Goal: Information Seeking & Learning: Learn about a topic

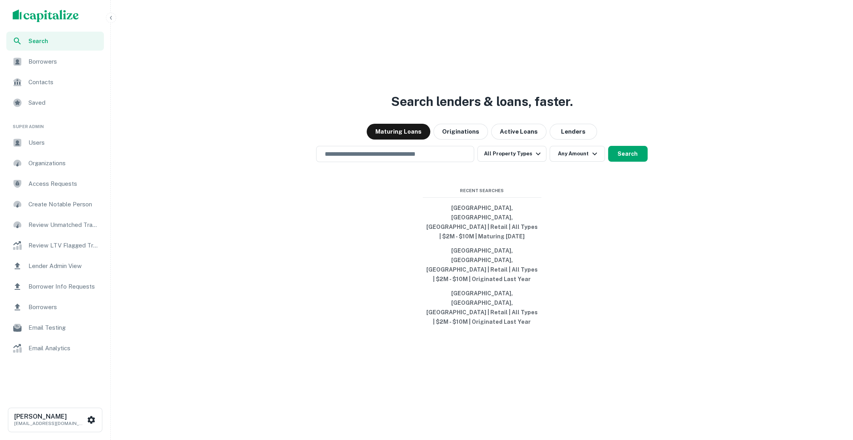
click at [38, 145] on span "Users" at bounding box center [63, 142] width 71 height 9
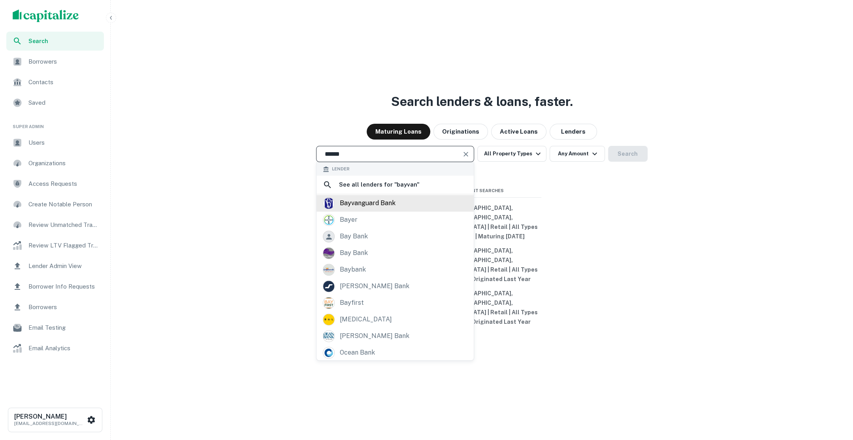
type input "******"
click at [371, 209] on div "bayvanguard bank" at bounding box center [367, 203] width 56 height 12
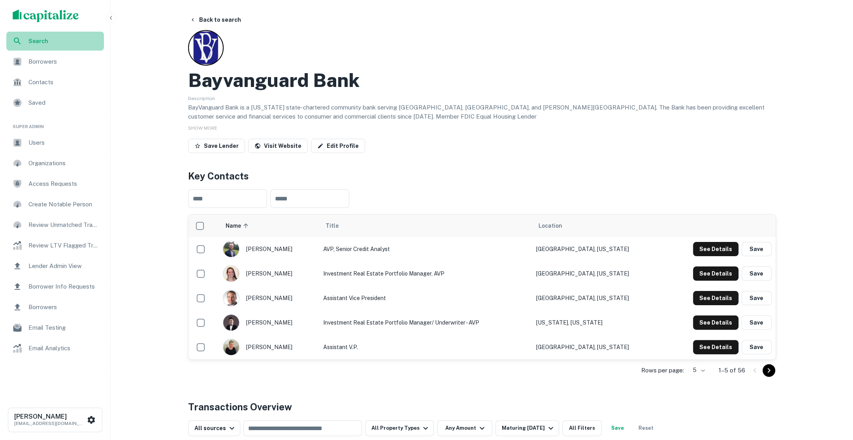
click at [52, 37] on span "Search" at bounding box center [63, 41] width 71 height 9
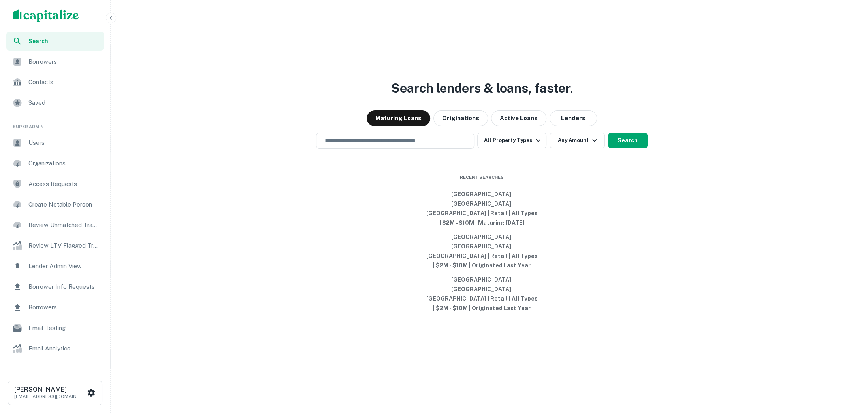
click at [110, 17] on icon "button" at bounding box center [111, 18] width 6 height 6
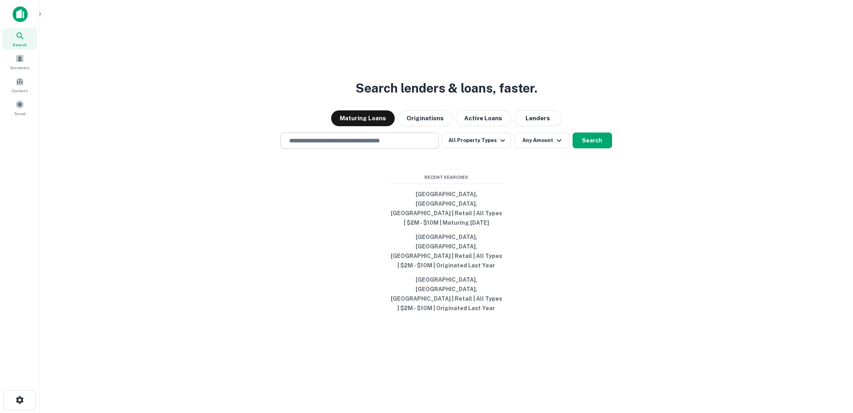
click at [384, 145] on input "text" at bounding box center [359, 140] width 151 height 9
click at [295, 188] on div at bounding box center [360, 169] width 158 height 40
click at [311, 145] on input "text" at bounding box center [359, 140] width 151 height 9
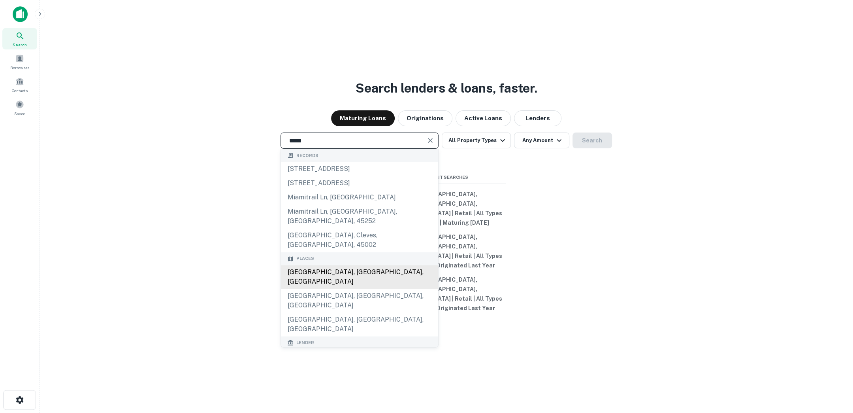
click at [333, 283] on div "Miami, FL, USA" at bounding box center [359, 277] width 157 height 24
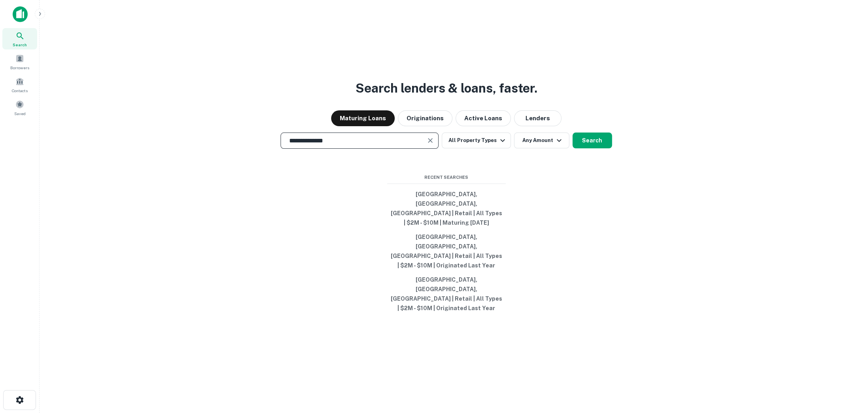
type input "**********"
click at [573, 197] on div "**********" at bounding box center [446, 225] width 801 height 413
click at [583, 148] on button "Search" at bounding box center [593, 140] width 40 height 16
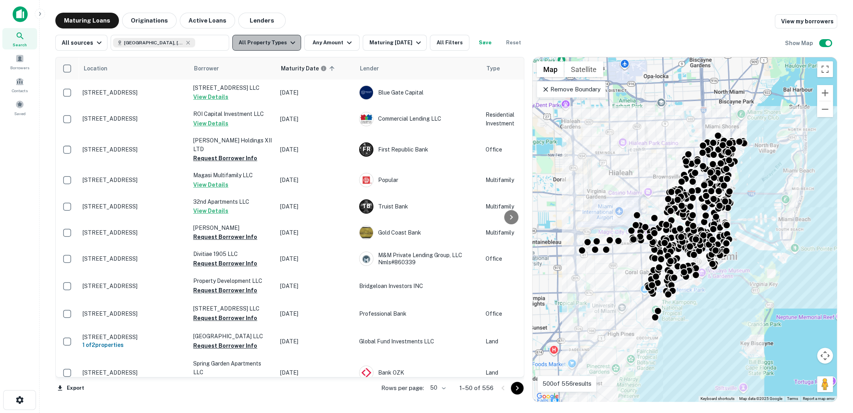
click at [283, 43] on button "All Property Types" at bounding box center [266, 43] width 69 height 16
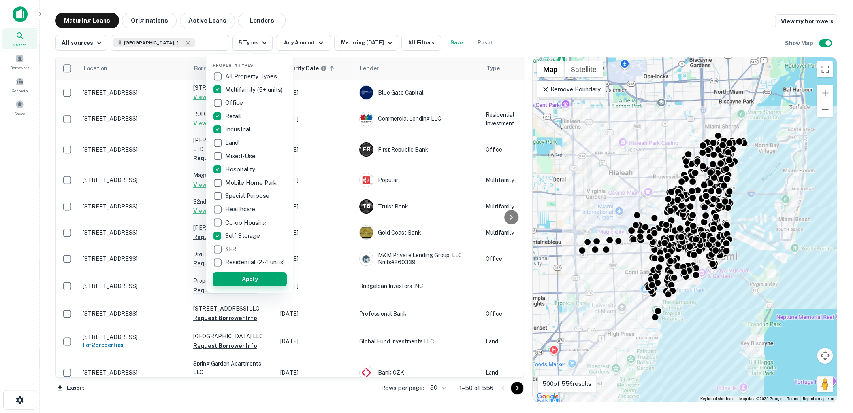
click at [253, 286] on button "Apply" at bounding box center [250, 279] width 74 height 14
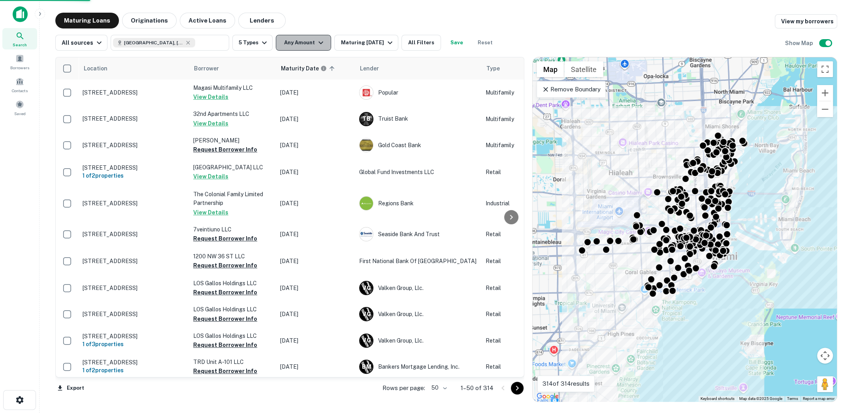
click at [318, 45] on icon "button" at bounding box center [320, 42] width 9 height 9
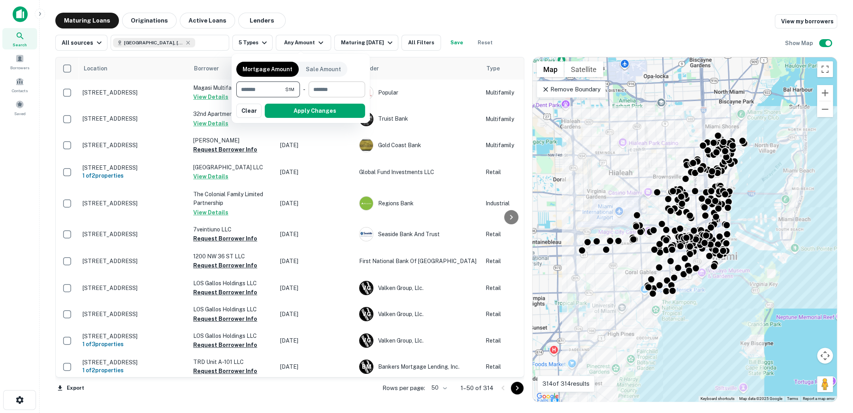
type input "*******"
click at [327, 97] on input "number" at bounding box center [334, 89] width 51 height 16
type input "********"
click at [322, 106] on button "Apply Changes" at bounding box center [315, 111] width 100 height 14
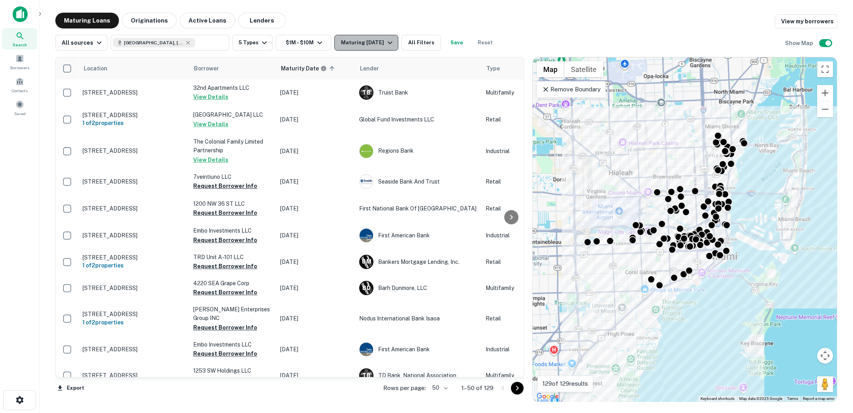
click at [386, 45] on icon "button" at bounding box center [389, 42] width 9 height 9
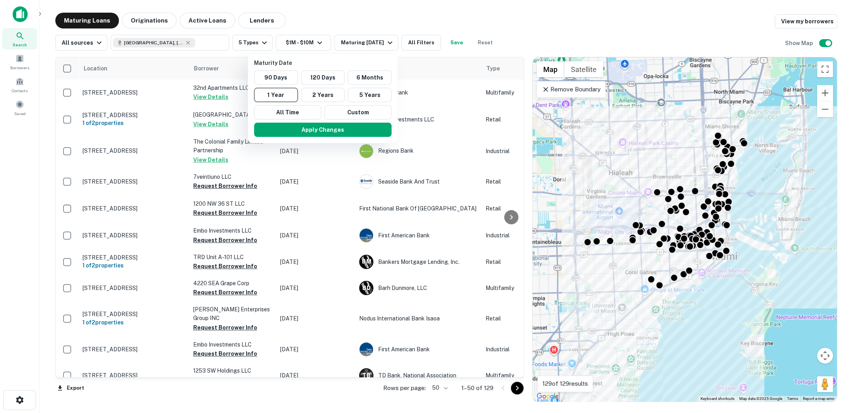
click at [354, 17] on div at bounding box center [426, 206] width 853 height 413
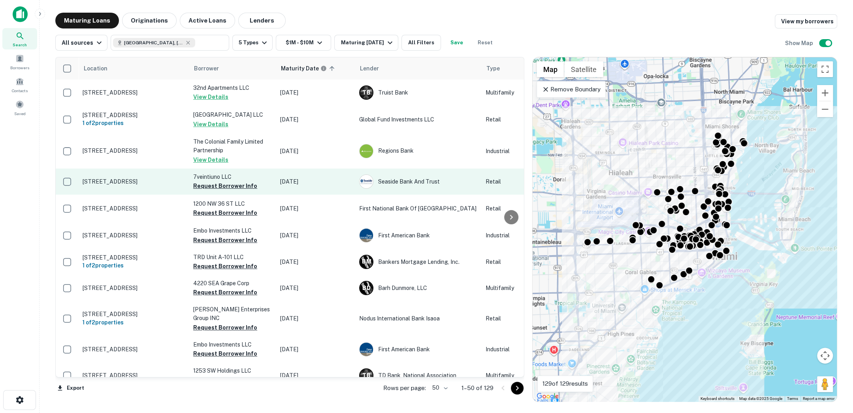
click at [149, 183] on p "3250 Nw 36th St Miami, FL33142" at bounding box center [134, 181] width 103 height 7
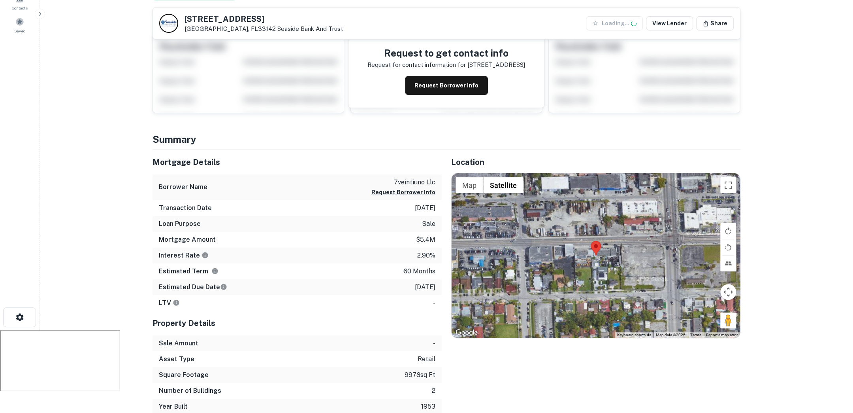
scroll to position [82, 0]
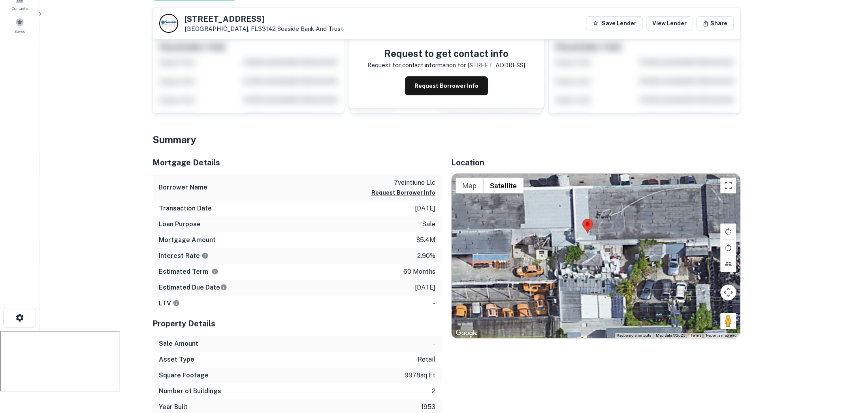
drag, startPoint x: 592, startPoint y: 269, endPoint x: 629, endPoint y: 184, distance: 92.5
click at [629, 184] on div at bounding box center [596, 255] width 288 height 164
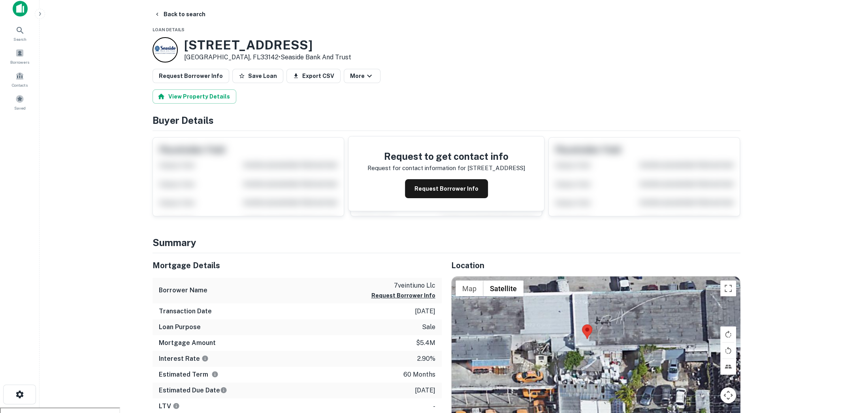
scroll to position [0, 0]
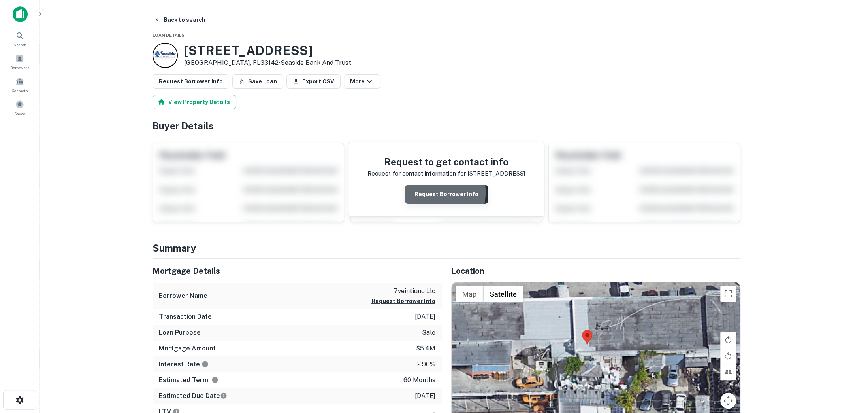
click at [424, 191] on button "Request Borrower Info" at bounding box center [446, 194] width 83 height 19
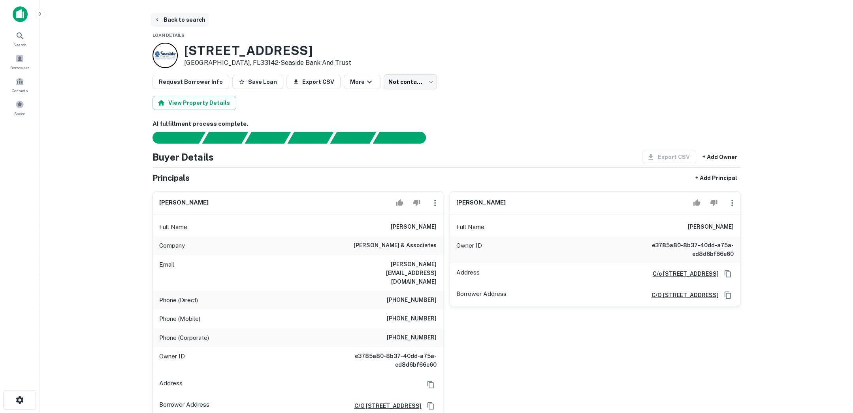
click at [194, 23] on button "Back to search" at bounding box center [180, 20] width 58 height 14
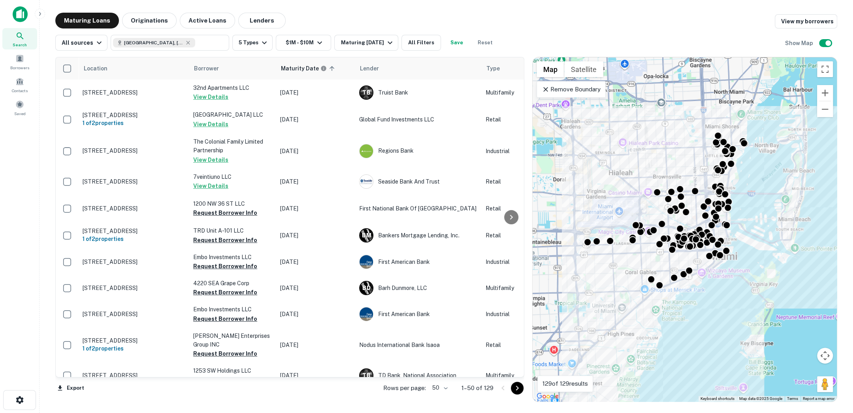
click at [546, 87] on icon at bounding box center [545, 89] width 5 height 5
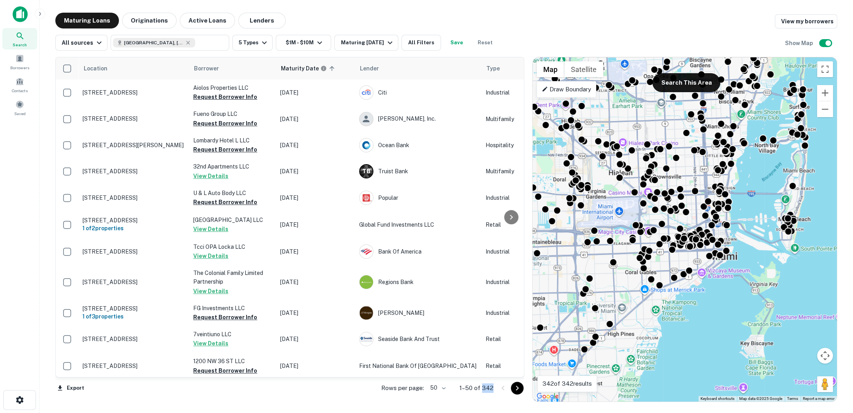
drag, startPoint x: 492, startPoint y: 386, endPoint x: 482, endPoint y: 386, distance: 10.7
click at [482, 386] on p "1–50 of 342" at bounding box center [477, 387] width 34 height 9
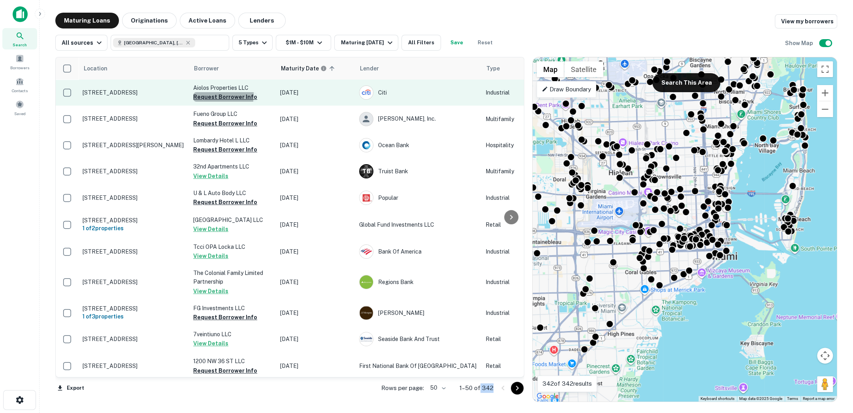
click at [207, 94] on button "Request Borrower Info" at bounding box center [225, 96] width 64 height 9
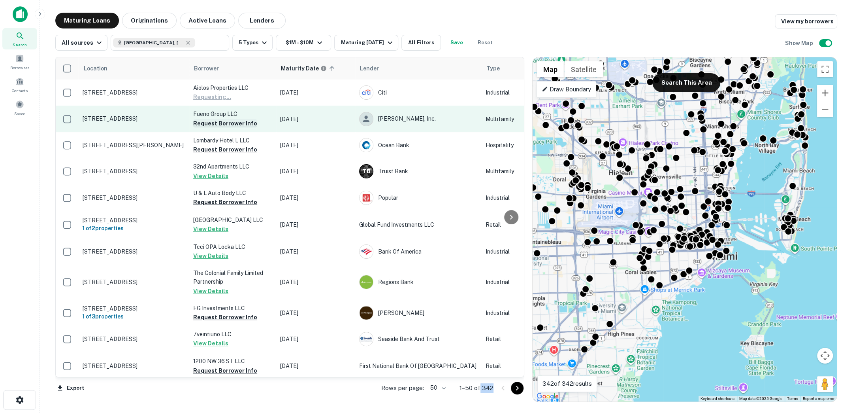
click at [211, 121] on button "Request Borrower Info" at bounding box center [225, 123] width 64 height 9
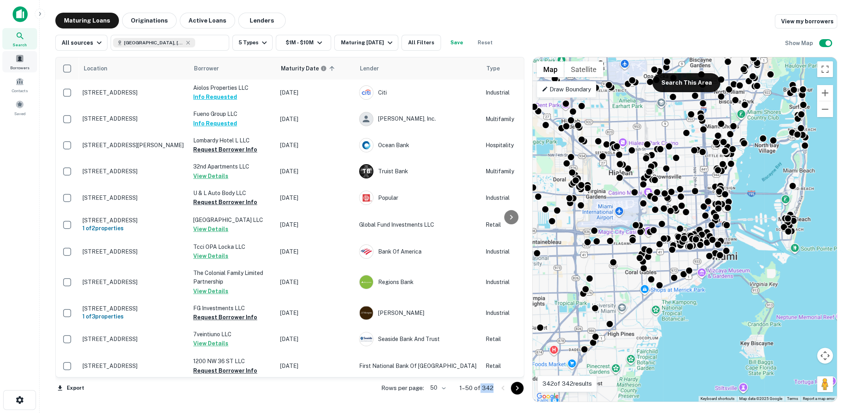
click at [20, 62] on span at bounding box center [19, 58] width 9 height 9
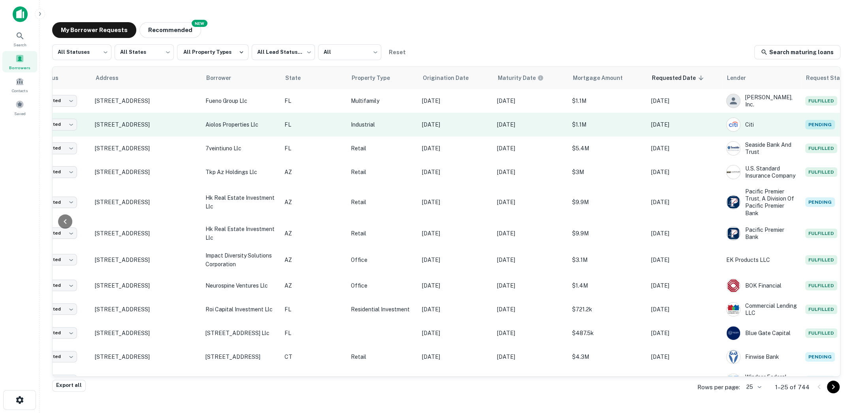
scroll to position [0, 55]
click at [374, 125] on p "Industrial" at bounding box center [382, 124] width 63 height 9
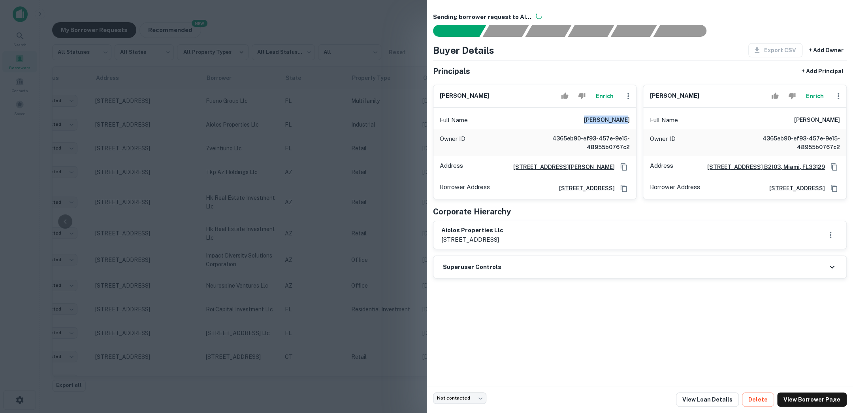
drag, startPoint x: 595, startPoint y: 118, endPoint x: 631, endPoint y: 117, distance: 35.2
click at [631, 117] on div "Full Name leda b nasio" at bounding box center [534, 120] width 203 height 19
click at [353, 38] on div at bounding box center [426, 206] width 853 height 413
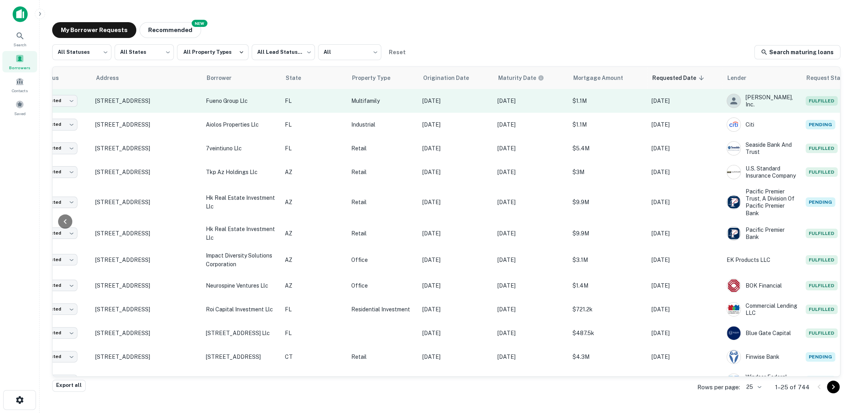
click at [383, 105] on td "Multifamily" at bounding box center [382, 101] width 71 height 24
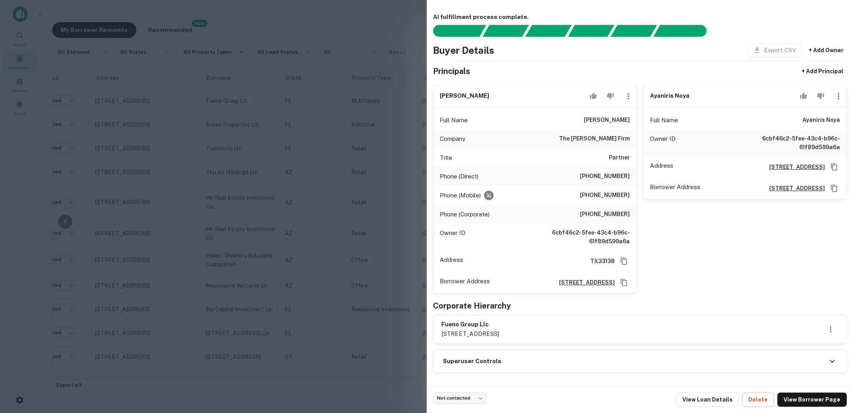
click at [409, 175] on div at bounding box center [426, 206] width 853 height 413
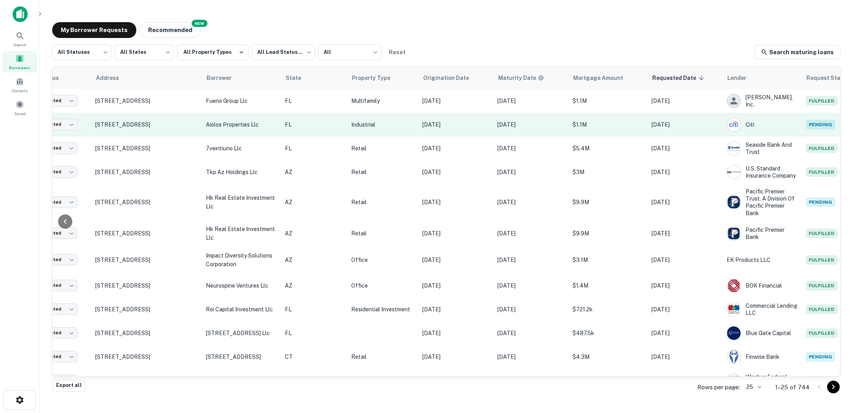
scroll to position [0, 0]
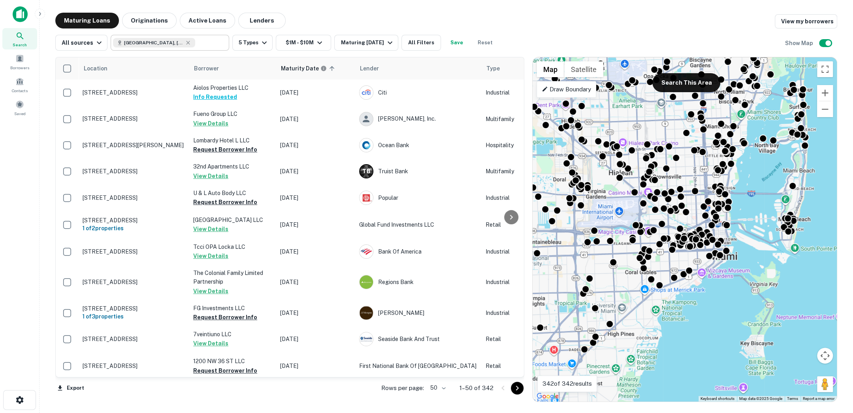
click at [207, 45] on input "text" at bounding box center [210, 42] width 30 height 11
click at [207, 45] on input "**********" at bounding box center [163, 42] width 101 height 11
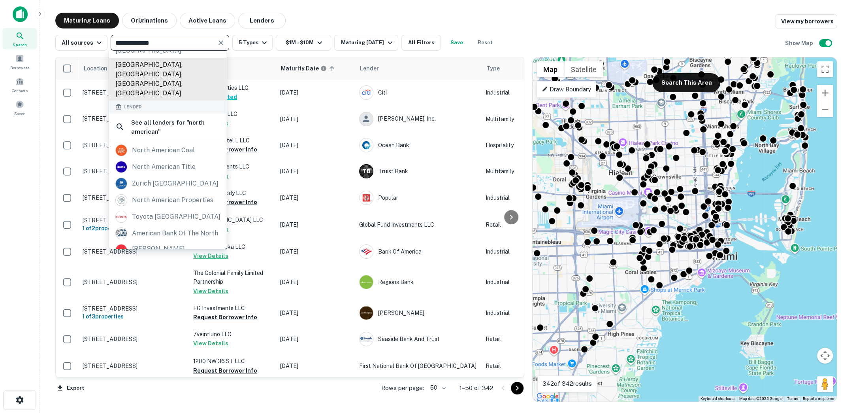
scroll to position [108, 0]
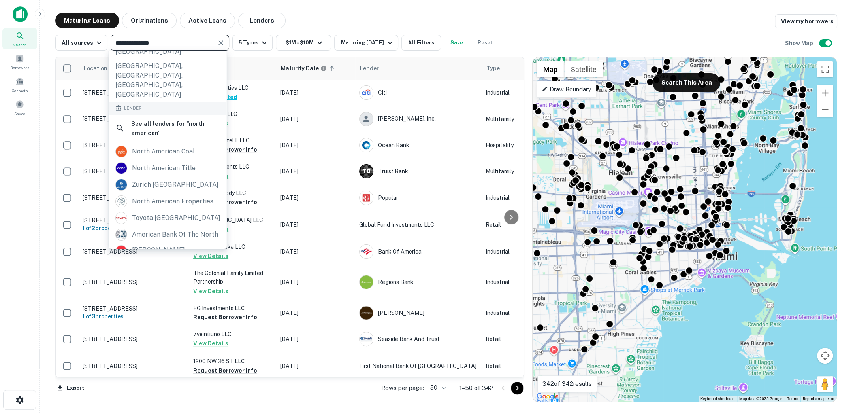
type input "**********"
click at [187, 269] on div "north american savings bank" at bounding box center [176, 278] width 89 height 19
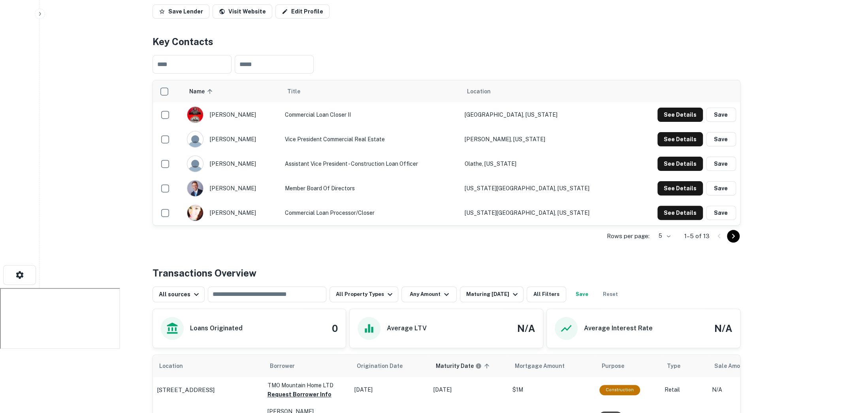
scroll to position [154, 0]
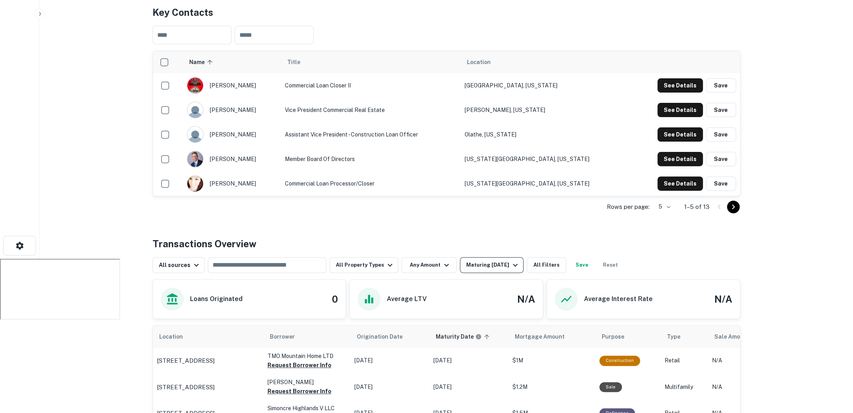
click at [501, 262] on div "Maturing [DATE]" at bounding box center [493, 264] width 54 height 9
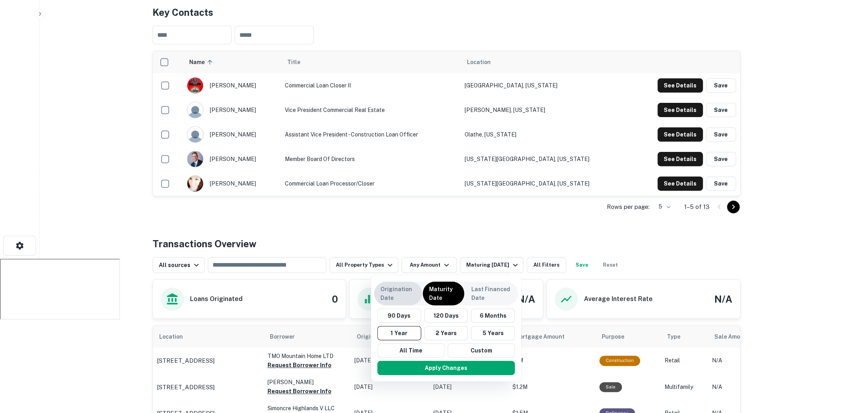
click at [414, 289] on p "Origination Date" at bounding box center [398, 293] width 35 height 17
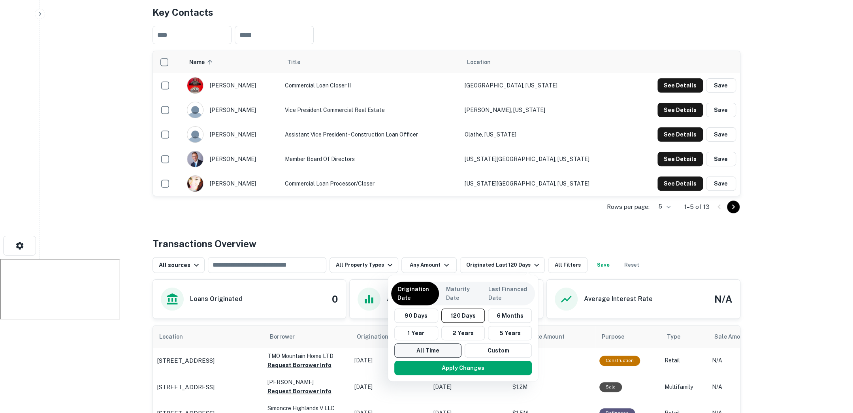
click at [441, 349] on button "All Time" at bounding box center [427, 350] width 67 height 14
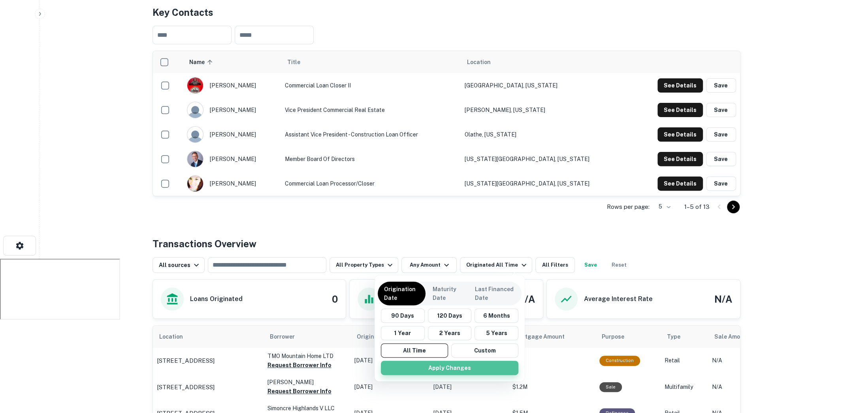
click at [442, 360] on button "Apply Changes" at bounding box center [450, 367] width 138 height 14
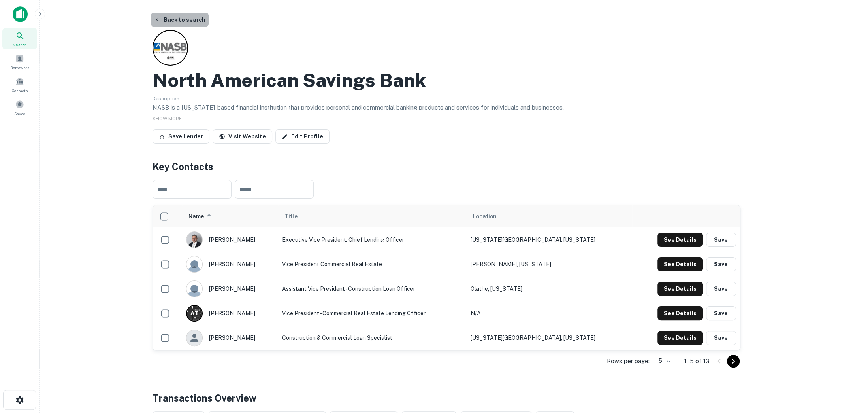
click at [190, 21] on button "Back to search" at bounding box center [180, 20] width 58 height 14
click at [187, 21] on button "Back to search" at bounding box center [180, 20] width 58 height 14
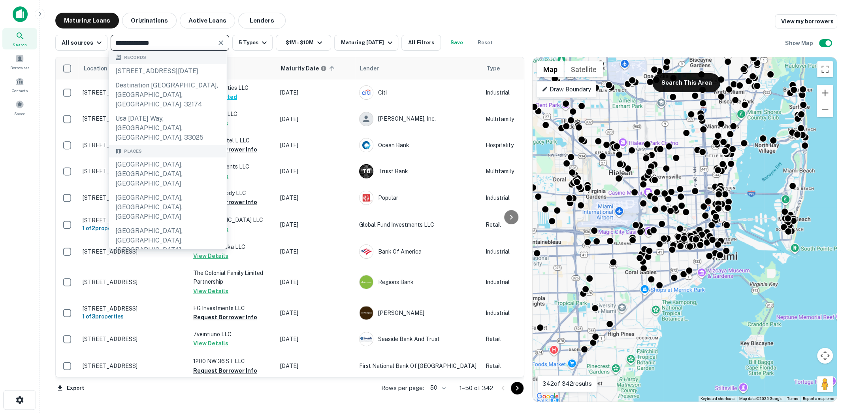
click at [194, 41] on input "**********" at bounding box center [163, 42] width 101 height 11
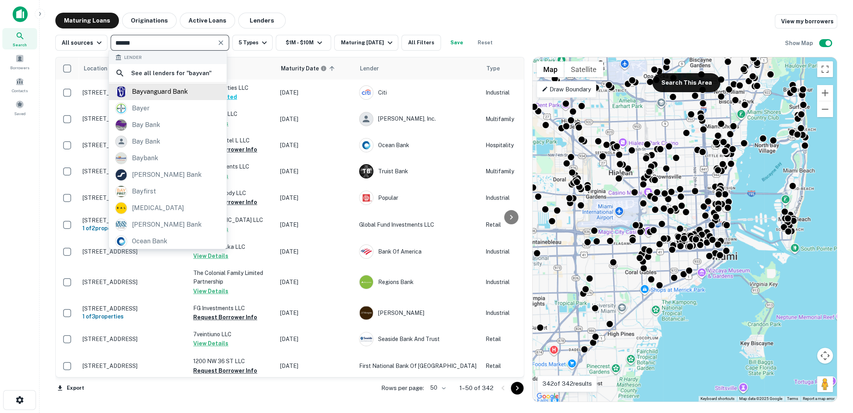
type input "******"
click at [182, 93] on div "bayvanguard bank" at bounding box center [160, 92] width 56 height 12
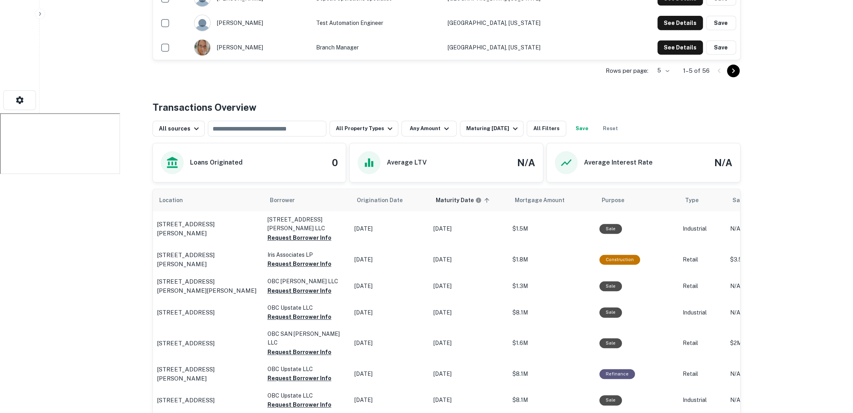
scroll to position [307, 0]
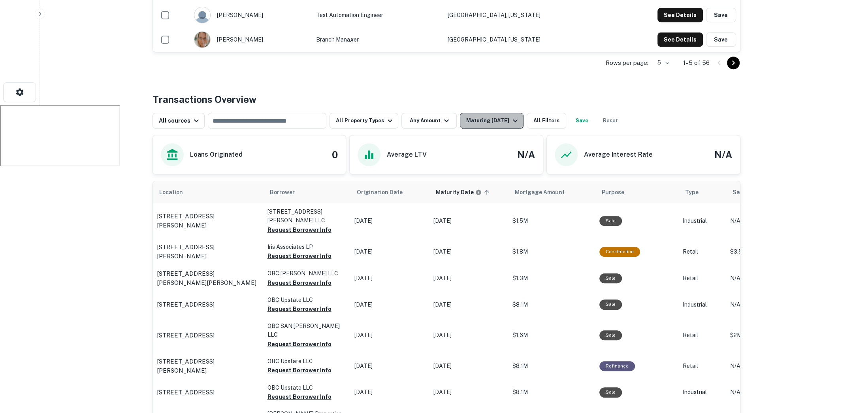
click at [503, 116] on div "Maturing [DATE]" at bounding box center [493, 120] width 54 height 9
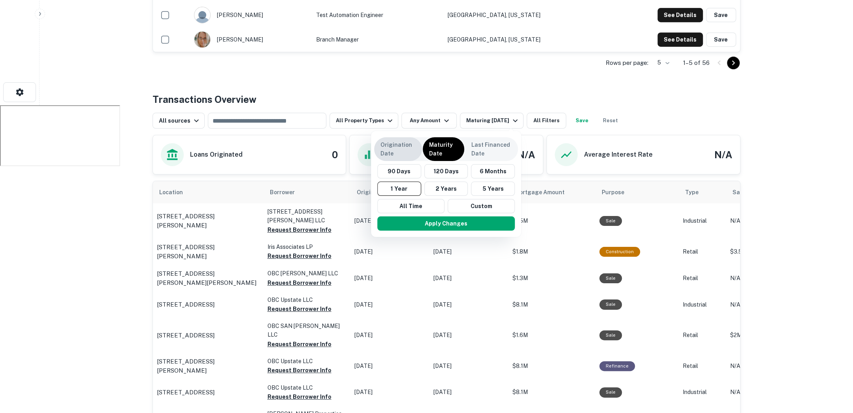
click at [399, 144] on p "Origination Date" at bounding box center [398, 148] width 35 height 17
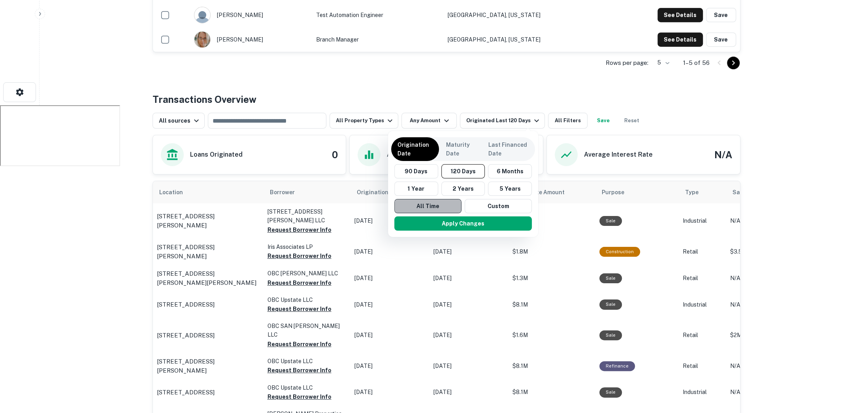
click at [433, 203] on button "All Time" at bounding box center [427, 206] width 67 height 14
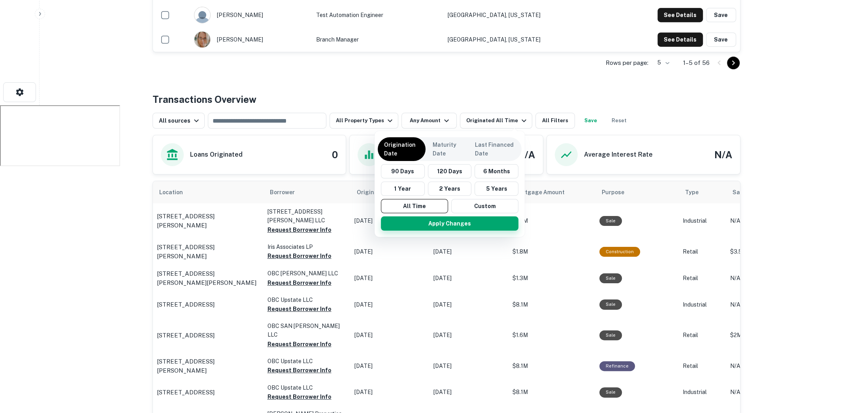
click at [436, 224] on button "Apply Changes" at bounding box center [450, 223] width 138 height 14
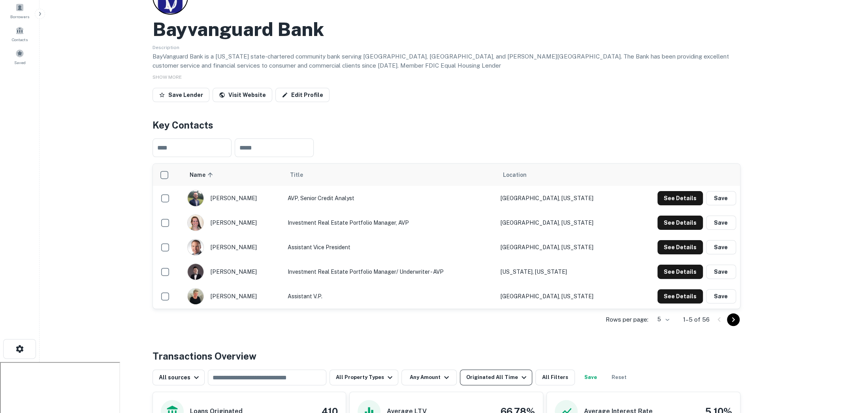
scroll to position [60, 0]
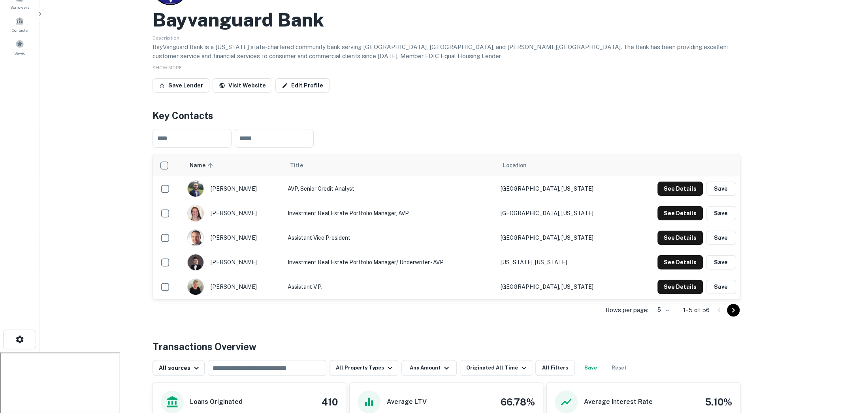
drag, startPoint x: 251, startPoint y: 211, endPoint x: 255, endPoint y: 210, distance: 4.0
click at [255, 210] on div "kristin gilden" at bounding box center [233, 213] width 92 height 17
click at [665, 196] on button "See Details" at bounding box center [680, 188] width 45 height 14
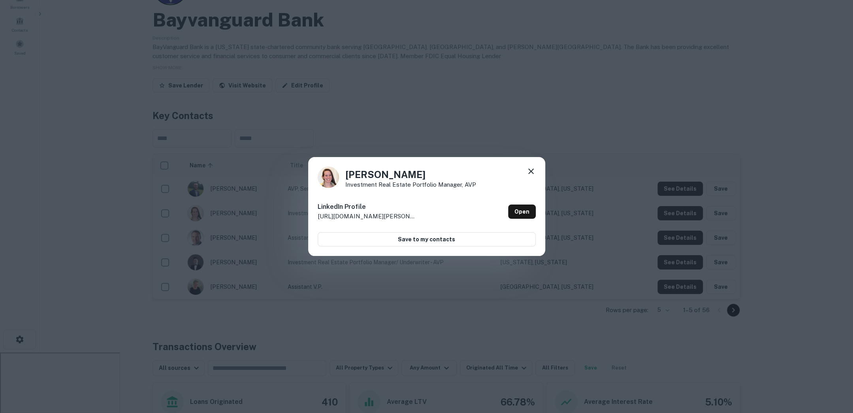
click at [532, 170] on icon at bounding box center [531, 171] width 6 height 6
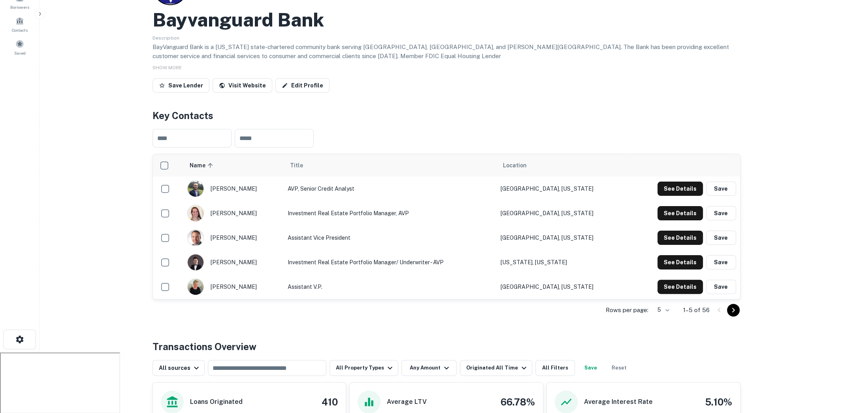
scroll to position [77, 0]
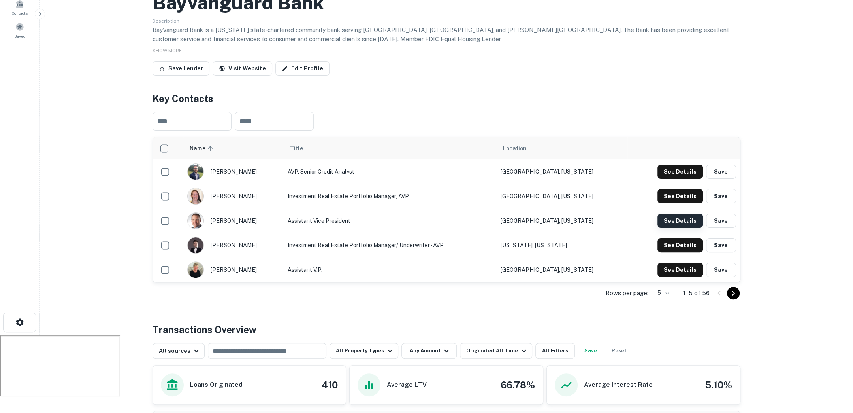
click at [669, 179] on button "See Details" at bounding box center [680, 171] width 45 height 14
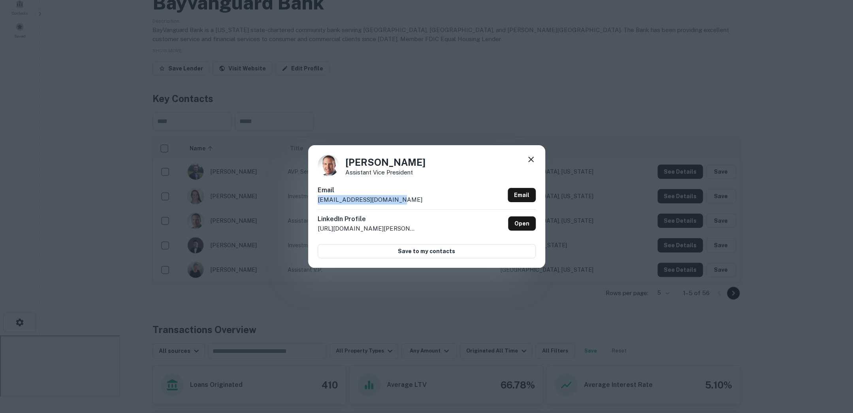
drag, startPoint x: 402, startPoint y: 200, endPoint x: 306, endPoint y: 200, distance: 96.0
click at [306, 200] on div "Lawson Newcomb Assistant Vice President Email lnewcomb@bayvanguard.com Email Li…" at bounding box center [426, 206] width 853 height 413
click at [526, 162] on icon at bounding box center [530, 159] width 9 height 9
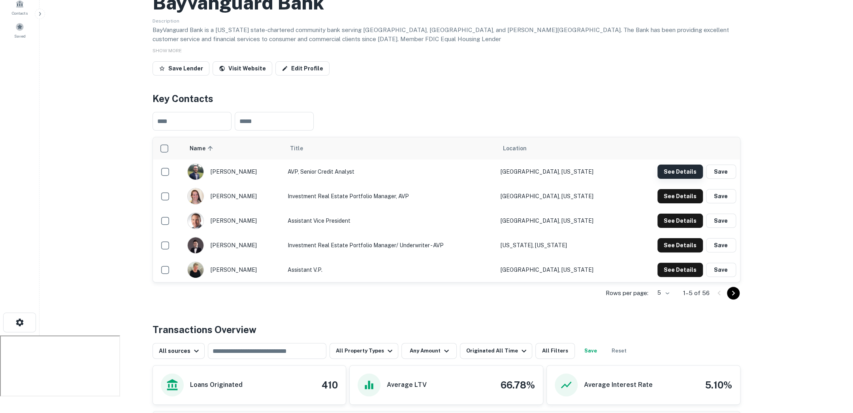
click at [683, 170] on button "See Details" at bounding box center [680, 171] width 45 height 14
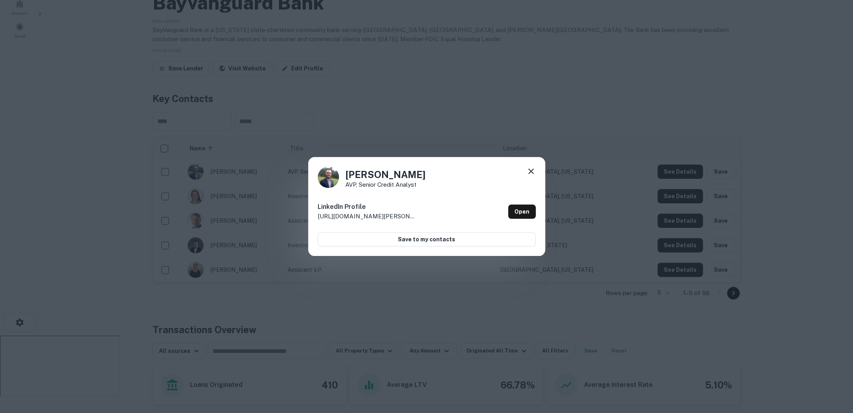
drag, startPoint x: 411, startPoint y: 214, endPoint x: 406, endPoint y: 213, distance: 4.4
click at [405, 214] on p "http://www.linkedin.com/in/david-vanderveer-3486aa60" at bounding box center [367, 215] width 99 height 9
click at [531, 167] on icon at bounding box center [530, 170] width 9 height 9
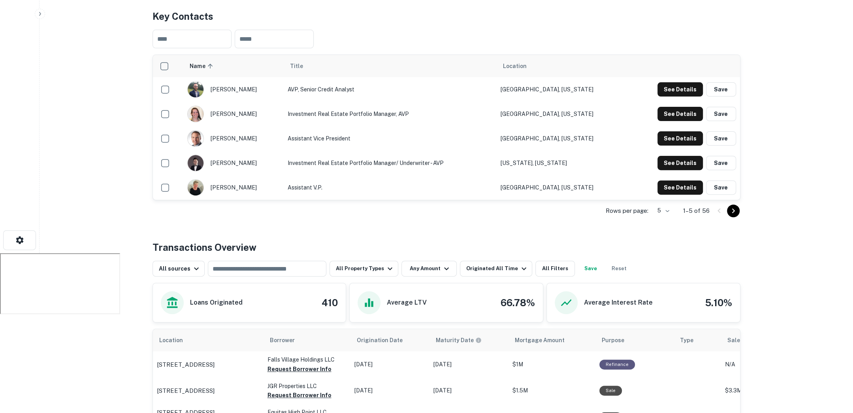
scroll to position [0, 0]
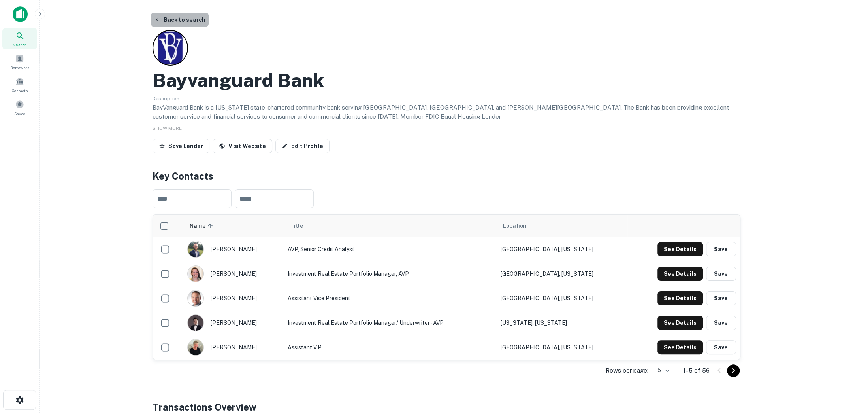
click at [184, 14] on button "Back to search" at bounding box center [180, 20] width 58 height 14
click at [196, 24] on button "Back to search" at bounding box center [180, 20] width 58 height 14
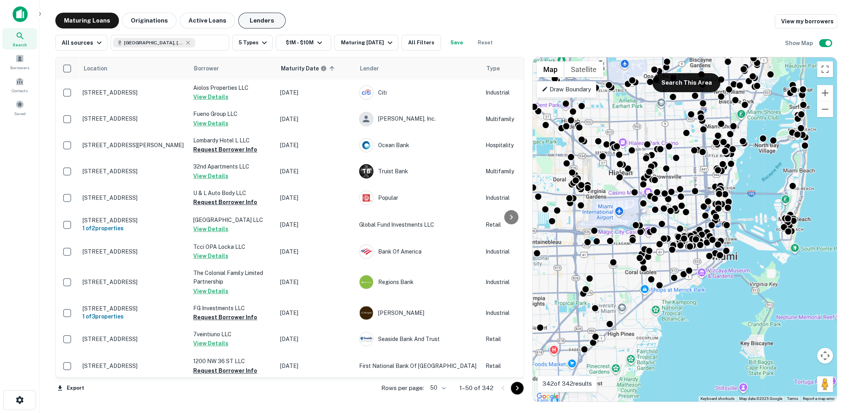
click at [254, 19] on button "Lenders" at bounding box center [261, 21] width 47 height 16
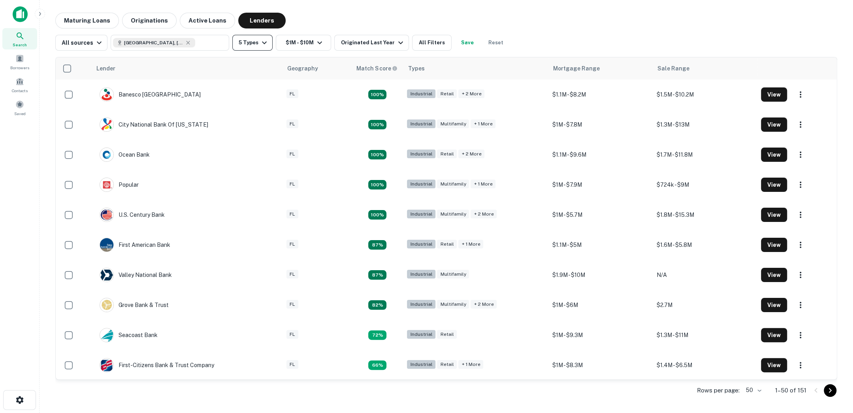
click at [265, 46] on icon "button" at bounding box center [264, 42] width 9 height 9
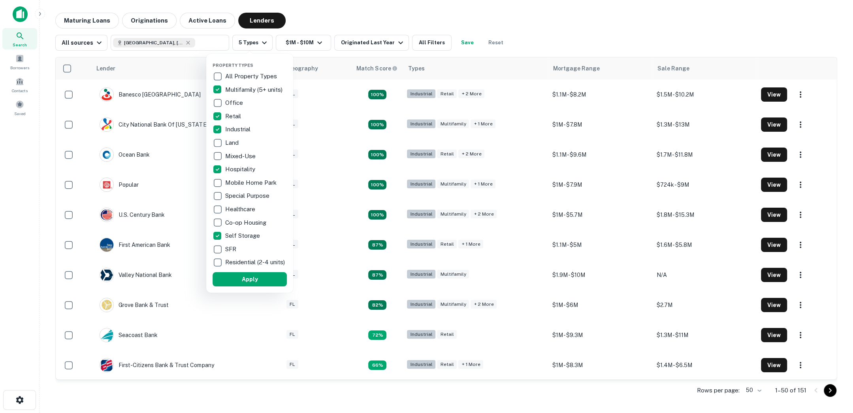
click at [321, 30] on div at bounding box center [426, 206] width 853 height 413
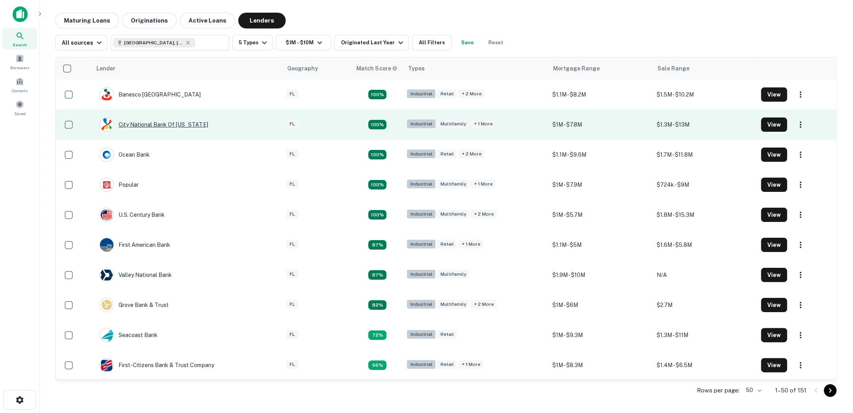
click at [171, 125] on div "City National Bank Of Florida" at bounding box center [154, 124] width 108 height 14
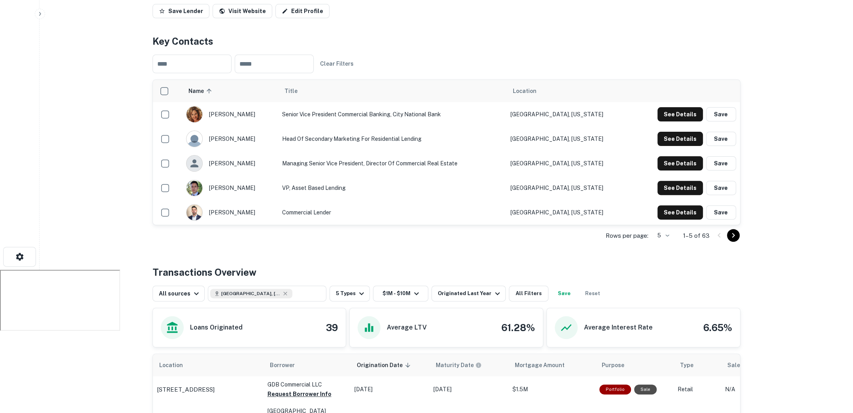
scroll to position [144, 0]
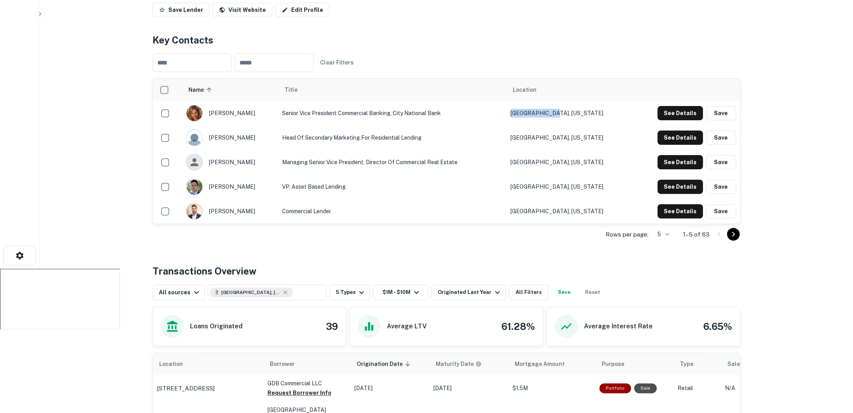
drag, startPoint x: 561, startPoint y: 112, endPoint x: 597, endPoint y: 116, distance: 36.2
click at [597, 116] on td "Miami, Florida" at bounding box center [570, 113] width 126 height 24
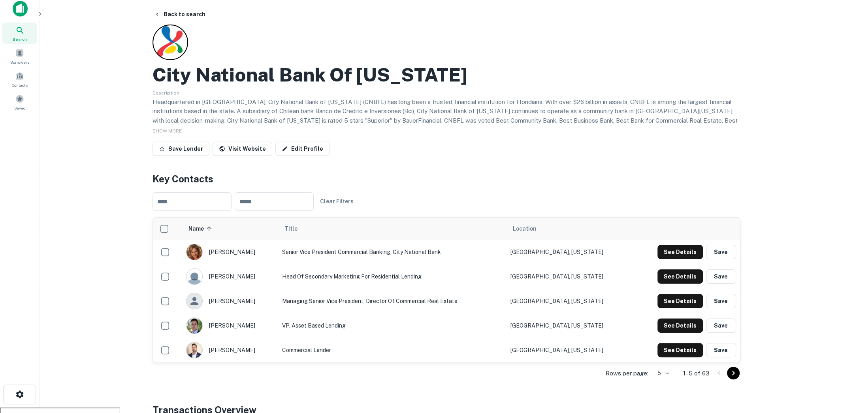
scroll to position [0, 0]
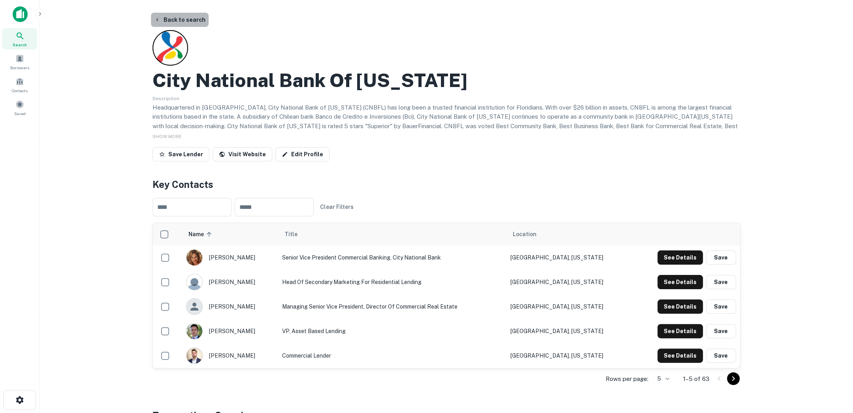
click at [184, 22] on button "Back to search" at bounding box center [180, 20] width 58 height 14
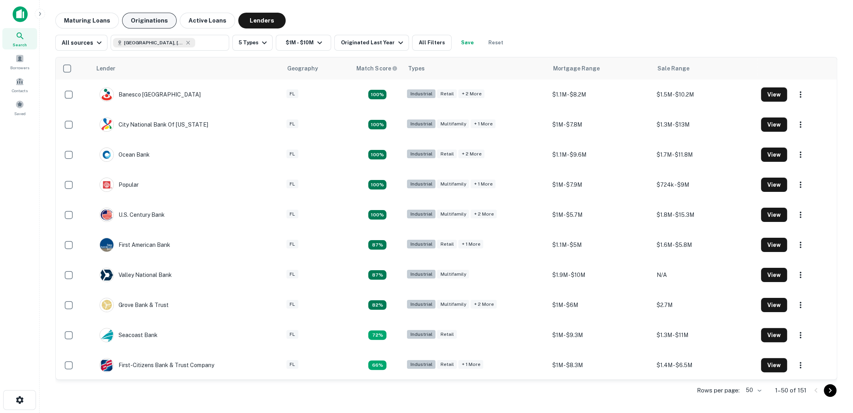
click at [149, 19] on button "Originations" at bounding box center [149, 21] width 55 height 16
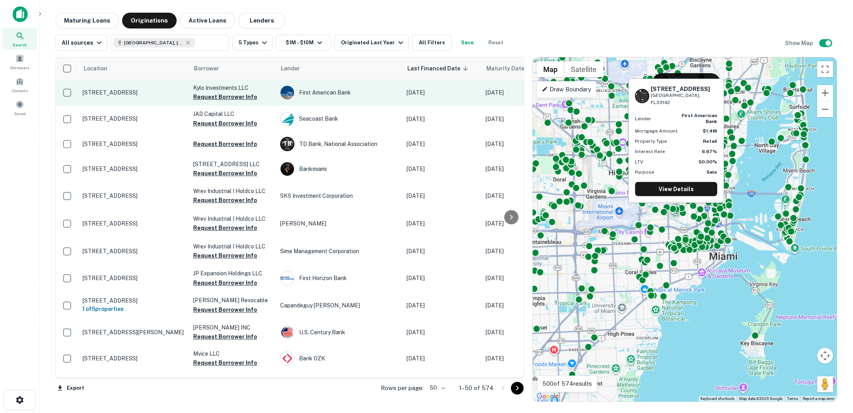
click at [141, 92] on p "2250 Nw 20th St Miami, FL33142" at bounding box center [134, 92] width 103 height 7
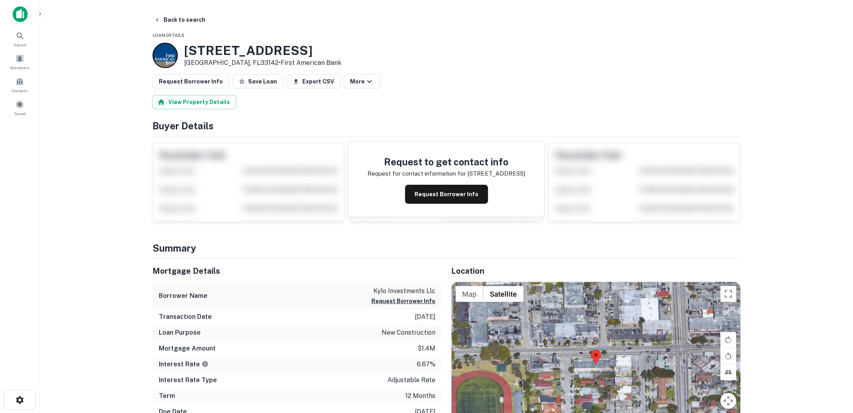
click at [174, 11] on main "Back to search Loan Details 2250 NW 20th St Miami, FL33142 • First American Ban…" at bounding box center [447, 206] width 814 height 413
click at [173, 16] on button "Back to search" at bounding box center [180, 20] width 58 height 14
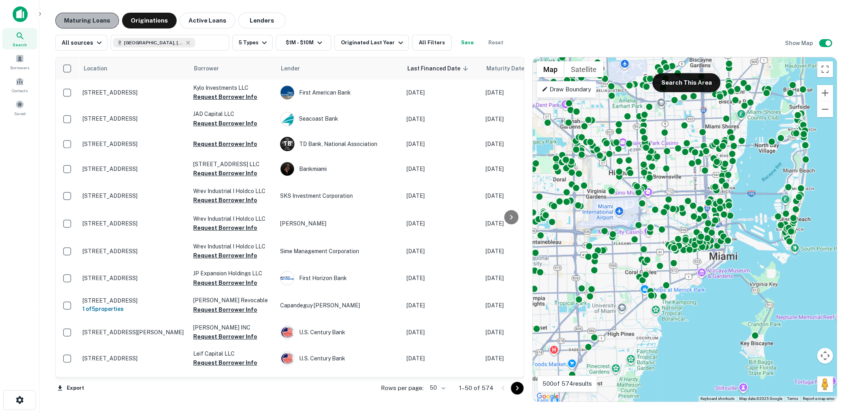
click at [94, 21] on button "Maturing Loans" at bounding box center [87, 21] width 64 height 16
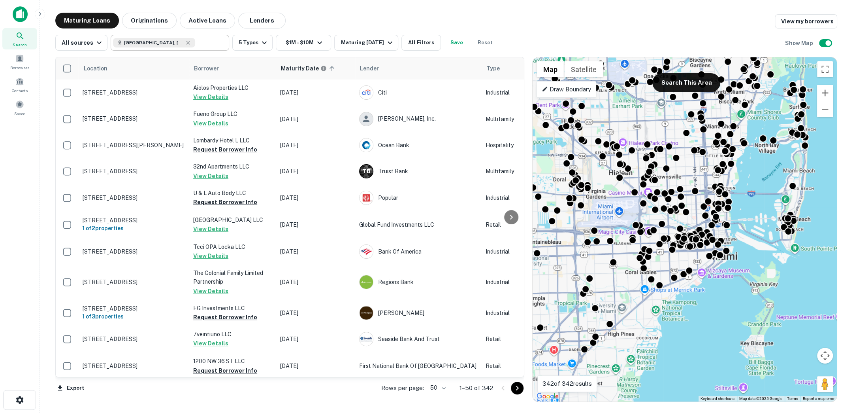
click at [204, 43] on input "text" at bounding box center [210, 42] width 30 height 11
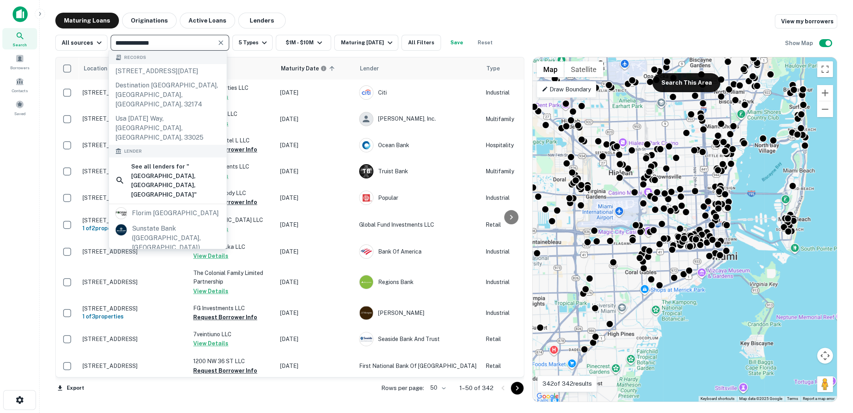
click at [204, 43] on input "**********" at bounding box center [163, 42] width 101 height 11
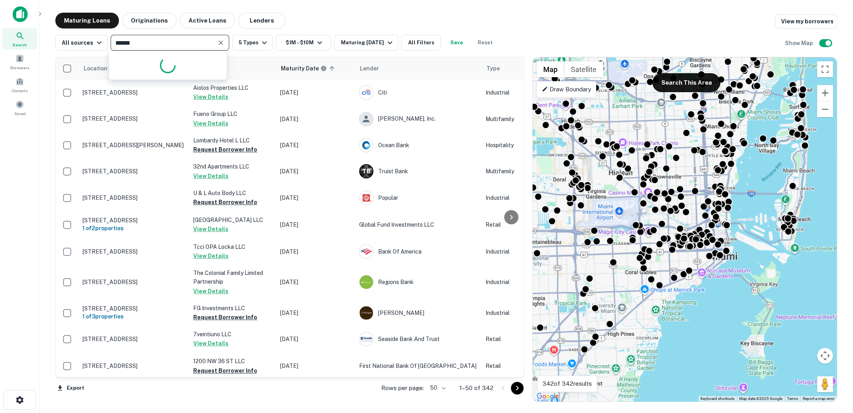
type input "*******"
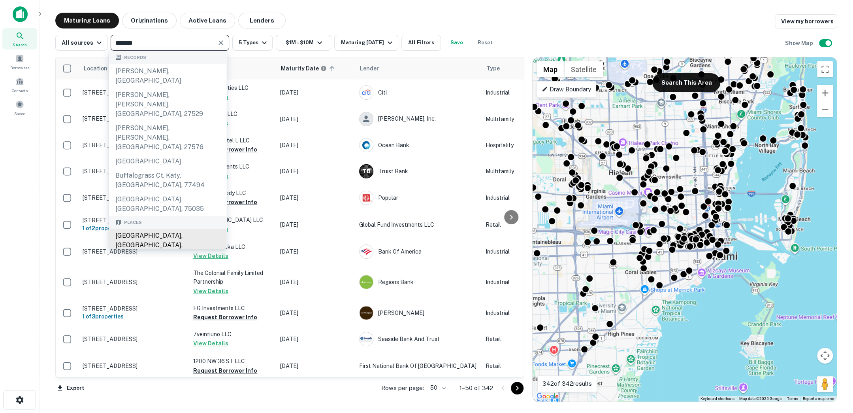
click at [190, 228] on div "Buffalo, NY, USA" at bounding box center [168, 244] width 118 height 33
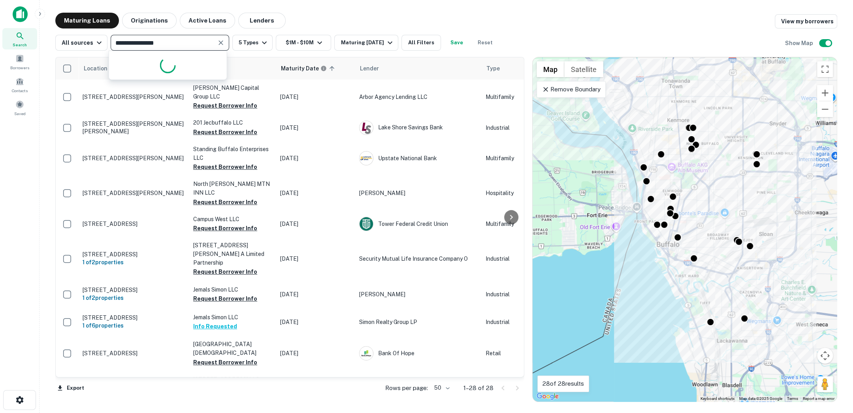
click at [202, 41] on input "**********" at bounding box center [163, 42] width 101 height 11
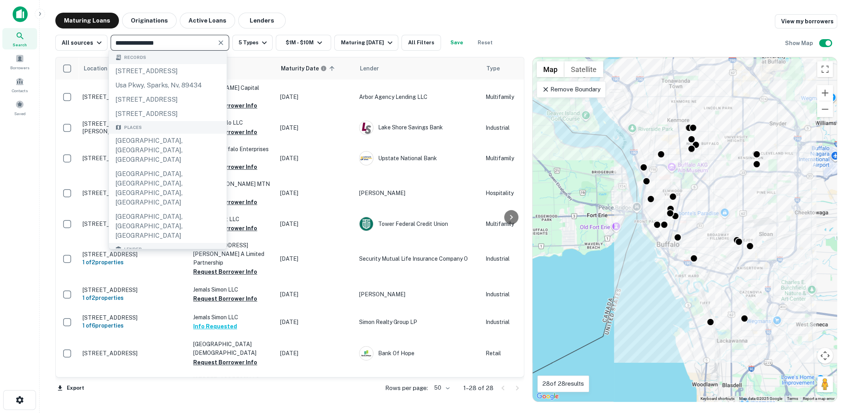
click at [202, 41] on input "**********" at bounding box center [163, 42] width 101 height 11
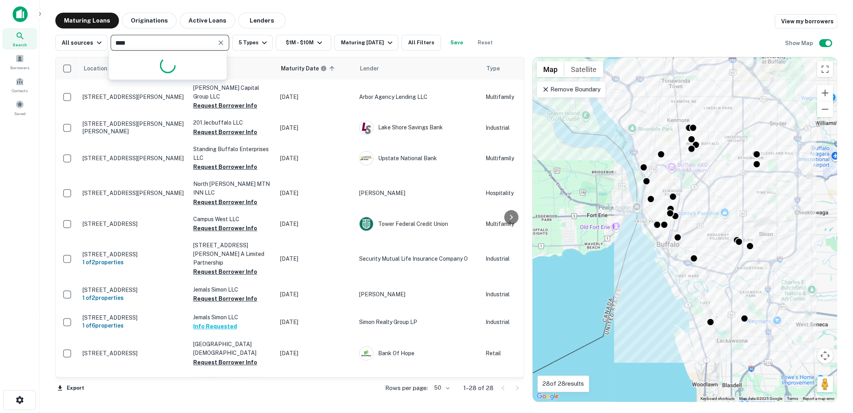
type input "*****"
click at [168, 42] on input "*****" at bounding box center [163, 42] width 101 height 11
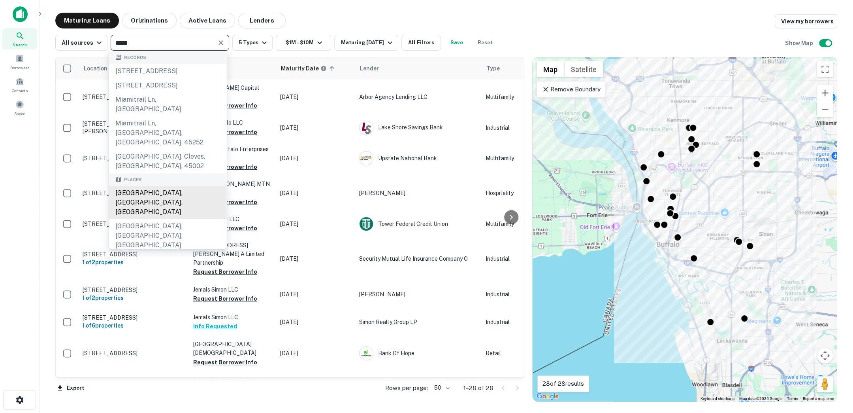
click at [173, 186] on div "Miami, FL, USA" at bounding box center [168, 202] width 118 height 33
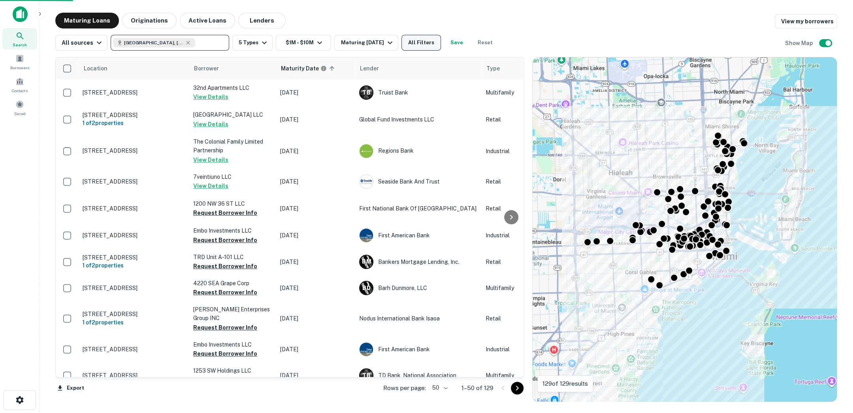
click at [416, 39] on button "All Filters" at bounding box center [421, 43] width 40 height 16
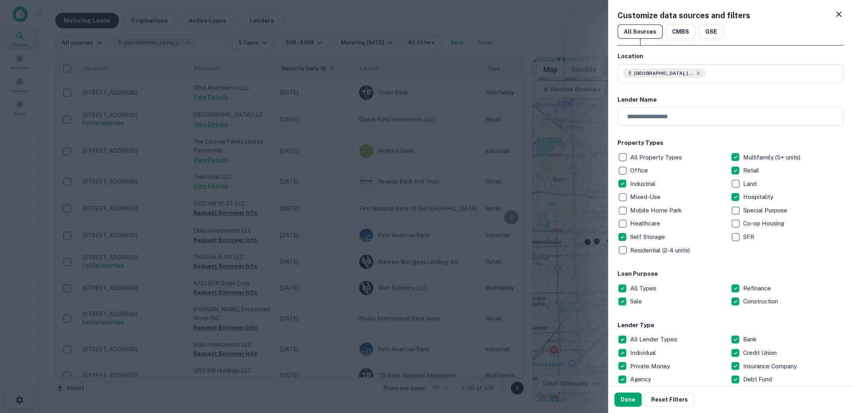
scroll to position [56, 0]
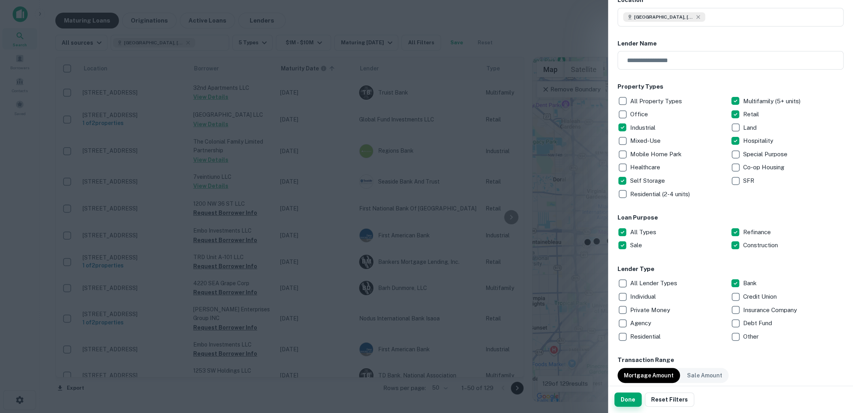
click at [622, 400] on button "Done" at bounding box center [627, 399] width 27 height 14
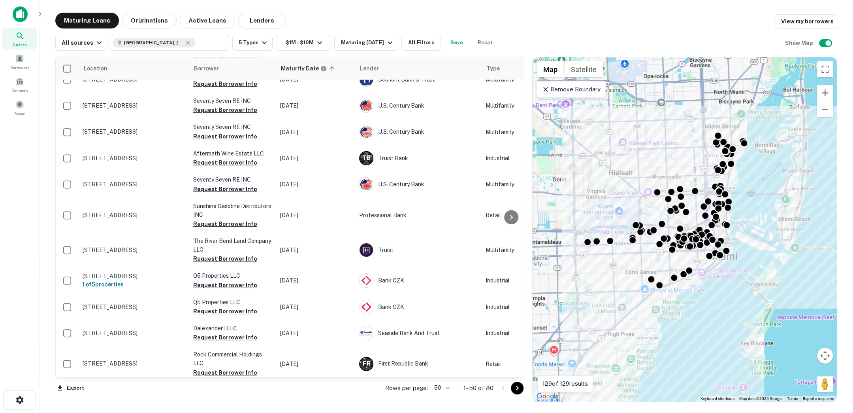
scroll to position [1034, 0]
click at [199, 43] on input "text" at bounding box center [210, 42] width 30 height 11
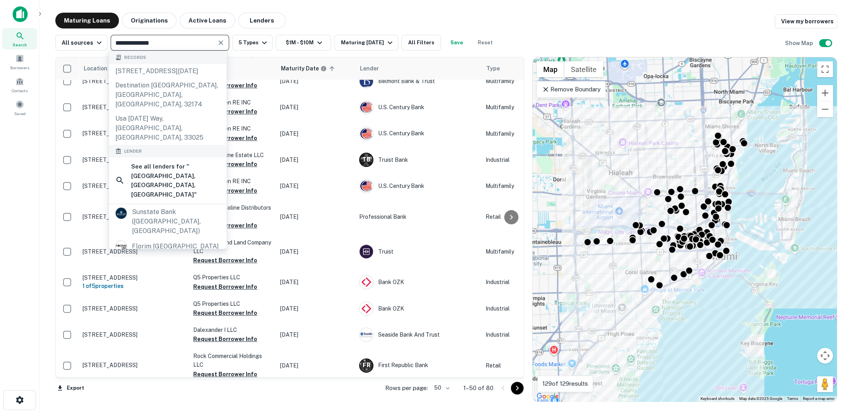
click at [199, 43] on input "**********" at bounding box center [163, 42] width 101 height 11
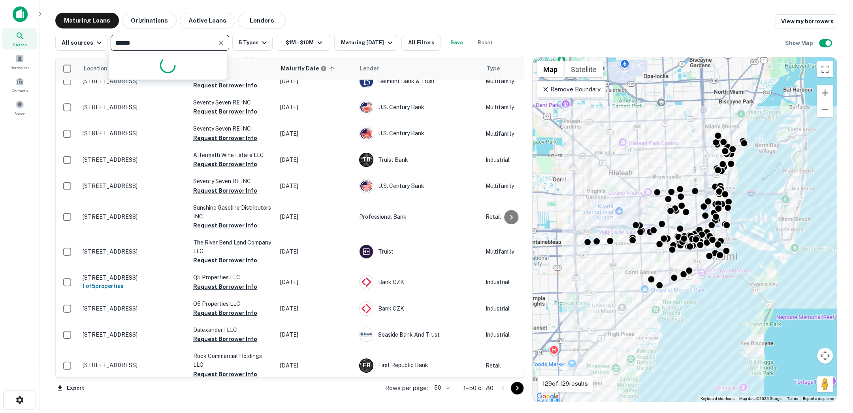
type input "*******"
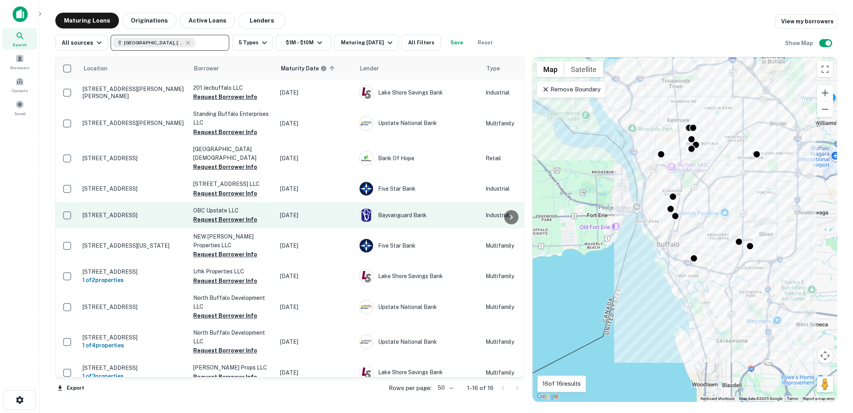
click at [172, 213] on p "1 Bud Mil Dr Buffalo, NY14206" at bounding box center [134, 214] width 103 height 7
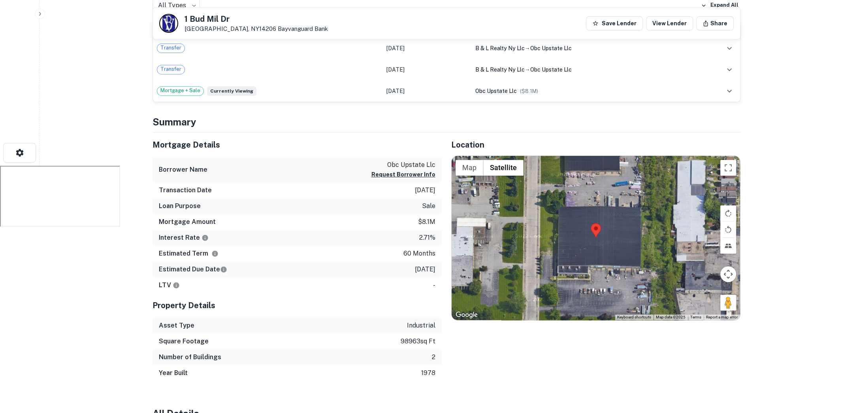
scroll to position [247, 0]
drag, startPoint x: 386, startPoint y: 160, endPoint x: 436, endPoint y: 160, distance: 50.2
click at [436, 160] on div "Borrower Name obc upstate llc Request Borrower Info" at bounding box center [297, 170] width 289 height 26
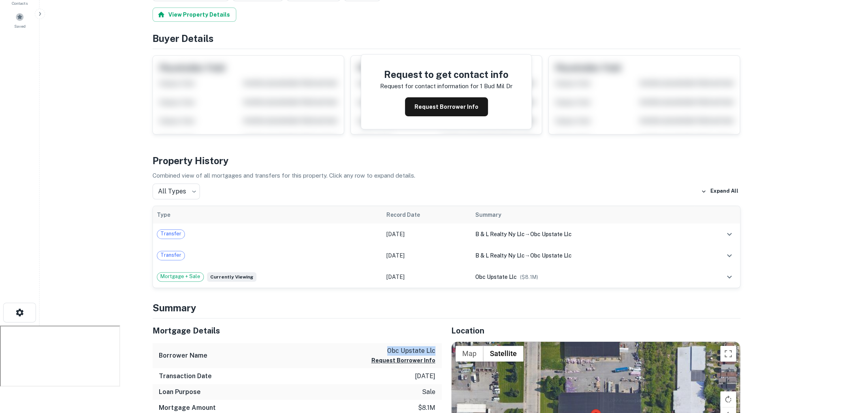
scroll to position [0, 0]
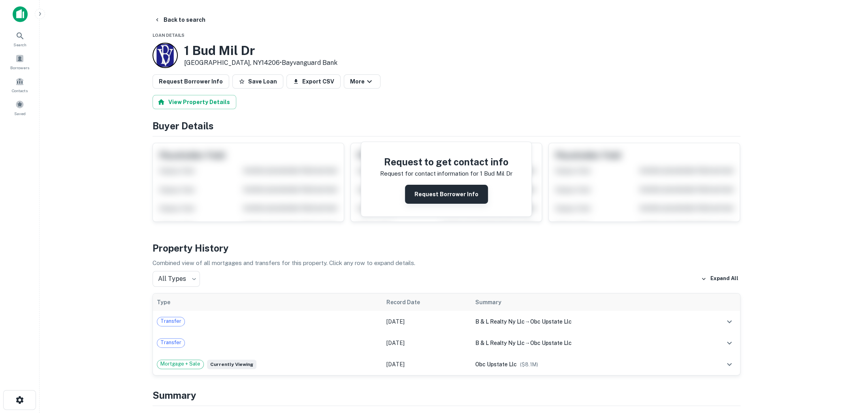
click at [444, 194] on button "Request Borrower Info" at bounding box center [446, 194] width 83 height 19
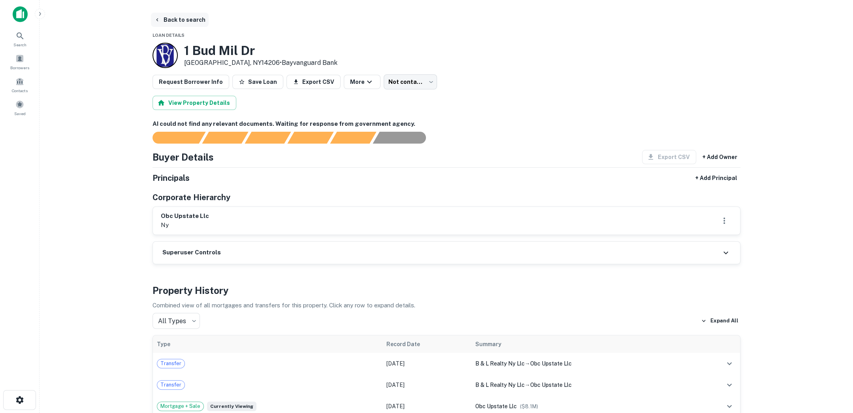
click at [181, 17] on button "Back to search" at bounding box center [180, 20] width 58 height 14
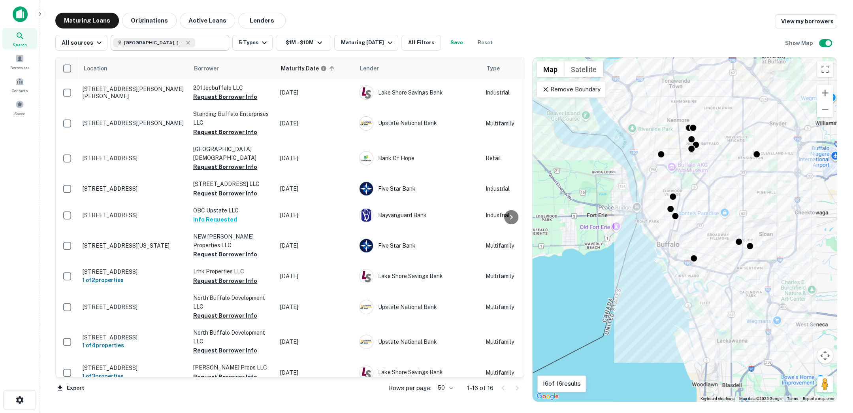
click at [195, 45] on input "text" at bounding box center [210, 42] width 30 height 11
type input "**********"
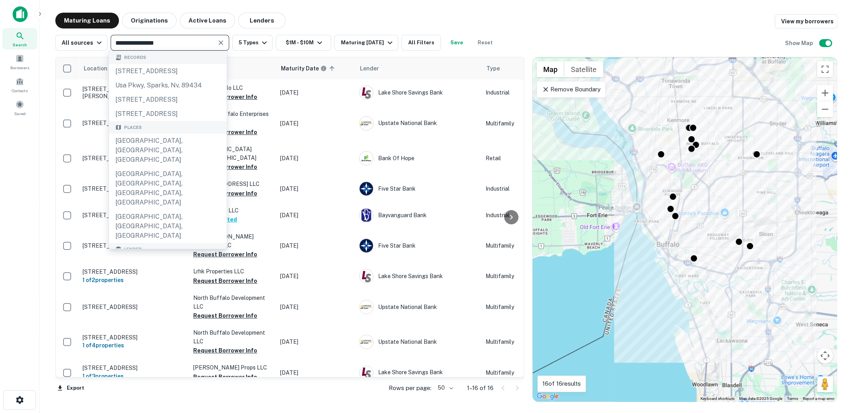
click at [187, 45] on input "**********" at bounding box center [163, 42] width 101 height 11
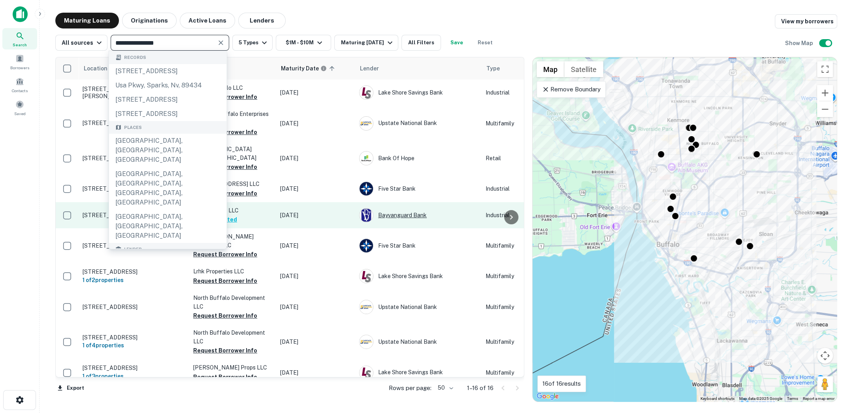
click at [392, 214] on div "Bayvanguard Bank" at bounding box center [418, 215] width 119 height 14
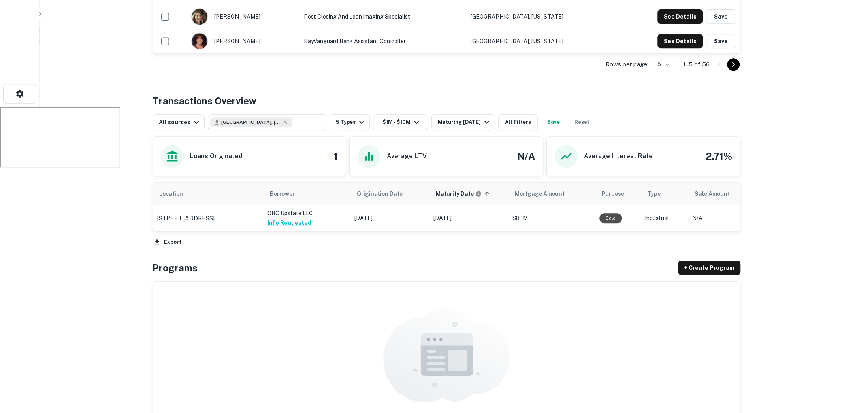
scroll to position [307, 0]
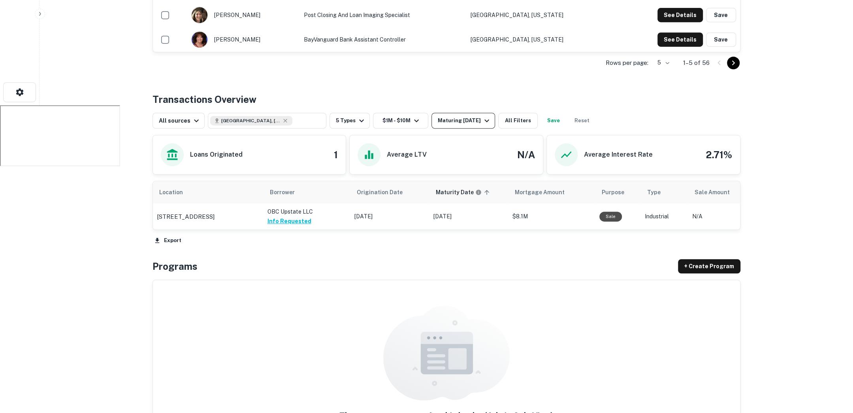
click at [478, 125] on button "Maturing [DATE]" at bounding box center [464, 121] width 64 height 16
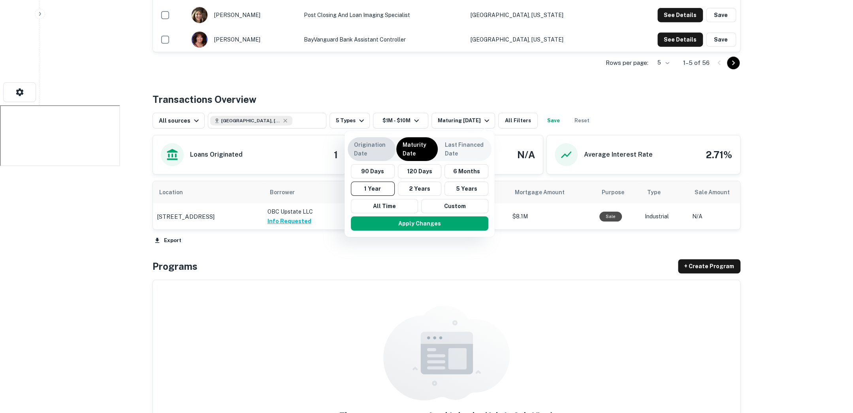
click at [364, 155] on p "Origination Date" at bounding box center [371, 148] width 35 height 17
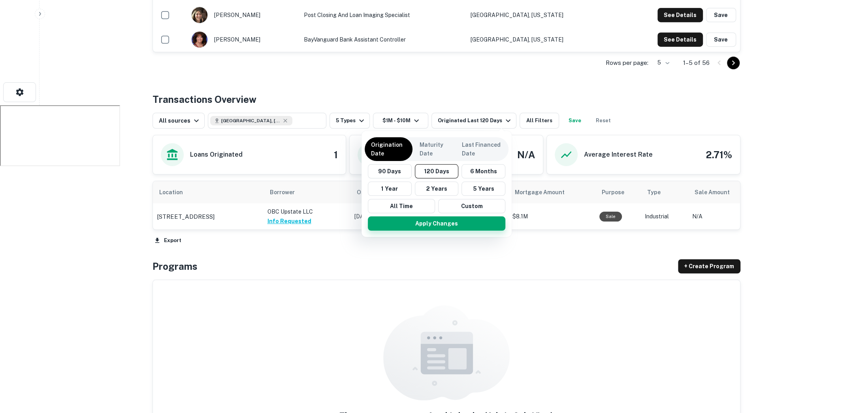
click at [416, 226] on button "Apply Changes" at bounding box center [437, 223] width 138 height 14
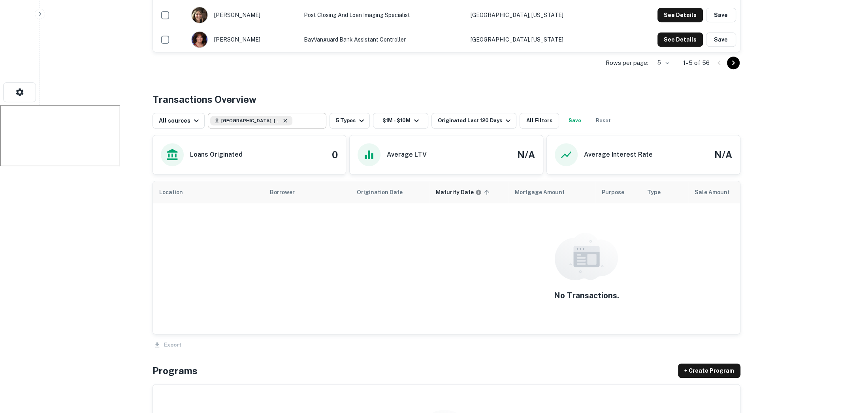
click at [282, 118] on icon at bounding box center [285, 120] width 6 height 6
type input "**********"
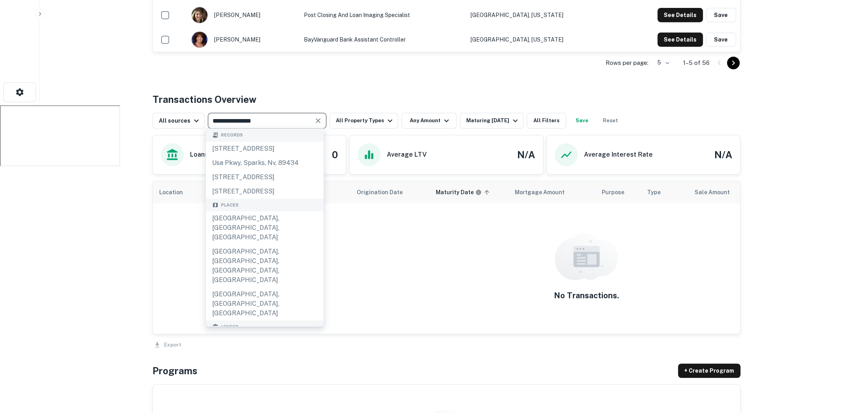
click at [316, 121] on icon "Clear" at bounding box center [318, 120] width 5 height 5
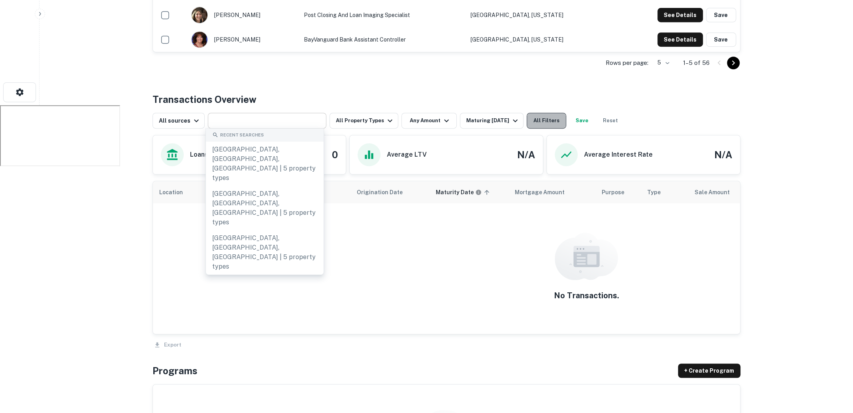
click at [550, 122] on button "All Filters" at bounding box center [547, 121] width 40 height 16
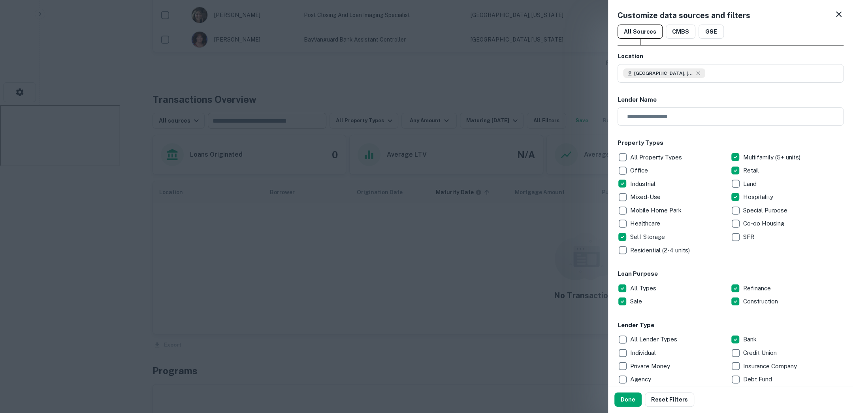
click at [564, 108] on div at bounding box center [426, 206] width 853 height 413
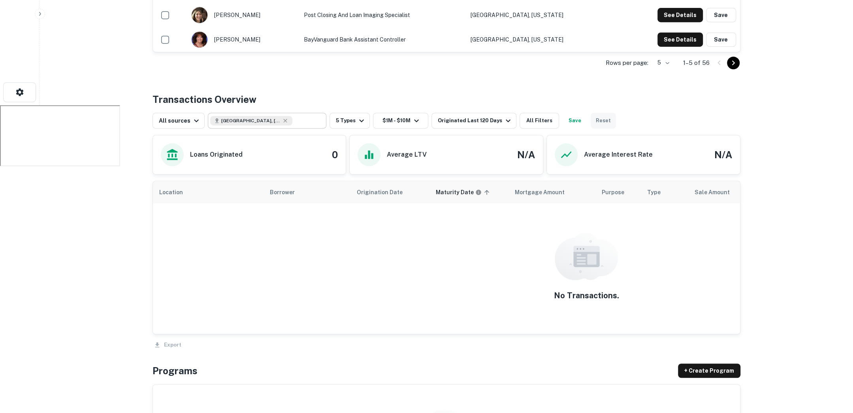
click at [599, 117] on button "Reset" at bounding box center [603, 121] width 25 height 16
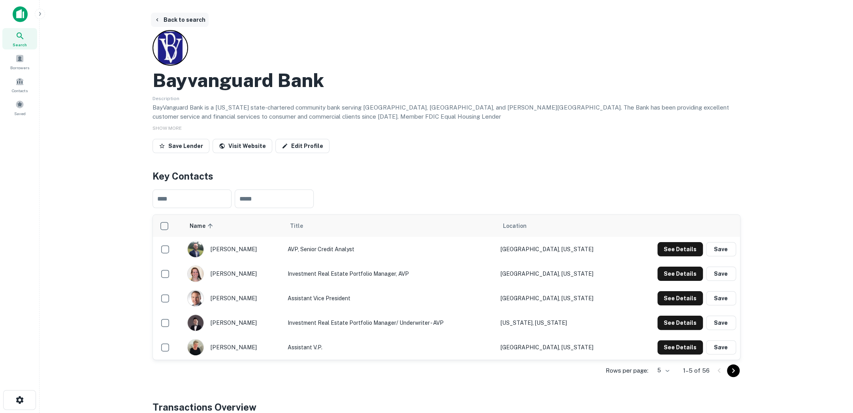
click at [192, 19] on button "Back to search" at bounding box center [180, 20] width 58 height 14
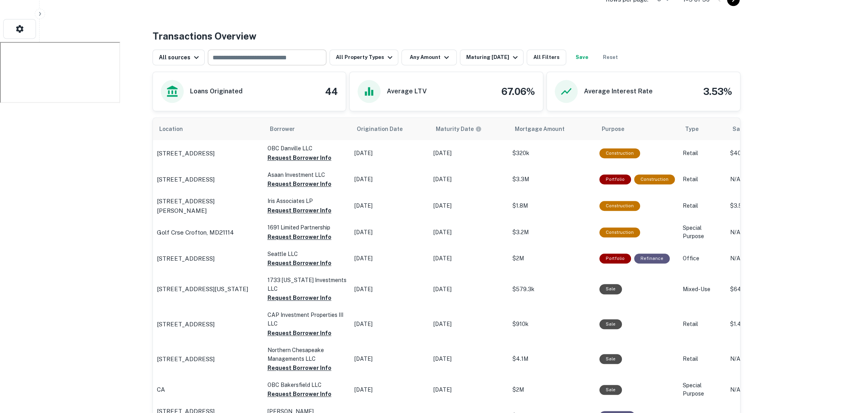
scroll to position [370, 0]
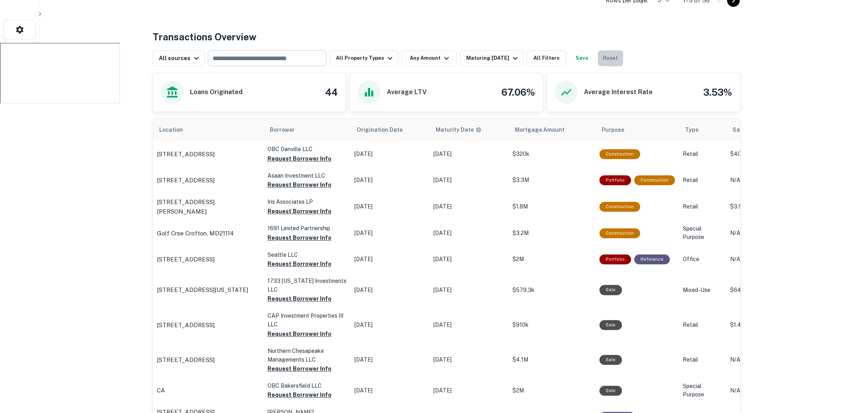
click at [603, 56] on button "Reset" at bounding box center [610, 58] width 25 height 16
click at [502, 58] on div "Maturing [DATE]" at bounding box center [493, 57] width 54 height 9
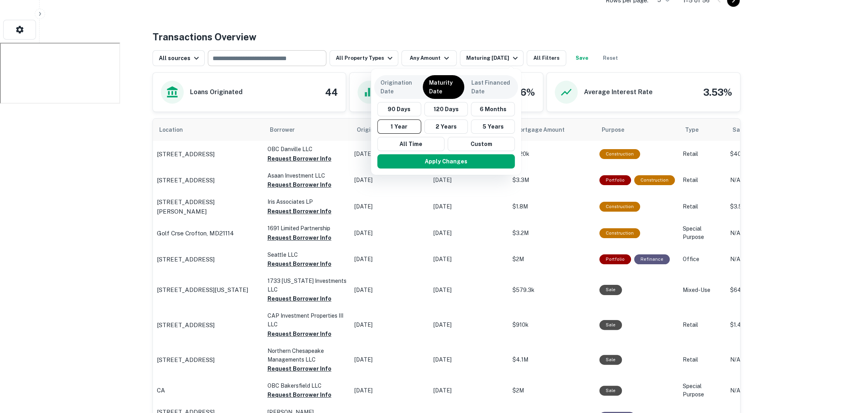
click at [442, 39] on div at bounding box center [426, 206] width 853 height 413
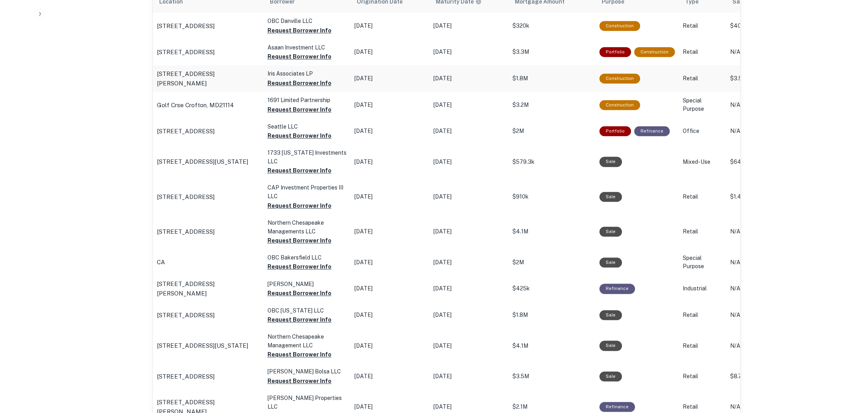
scroll to position [501, 0]
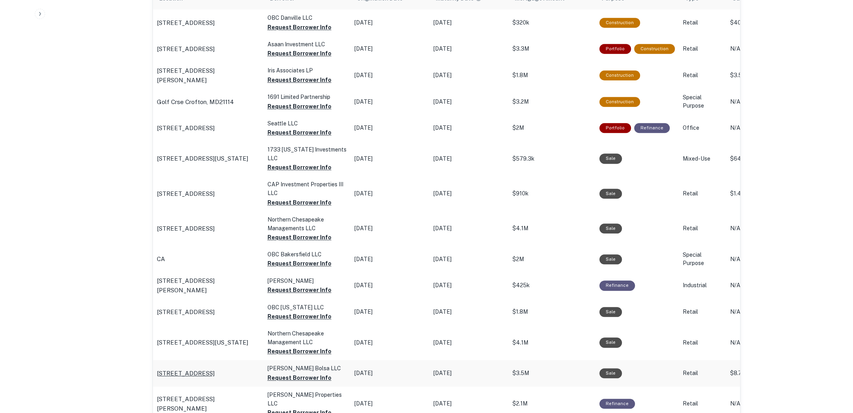
click at [182, 371] on p "7777 Beach Blvd Buena Park, CA90620" at bounding box center [186, 372] width 58 height 9
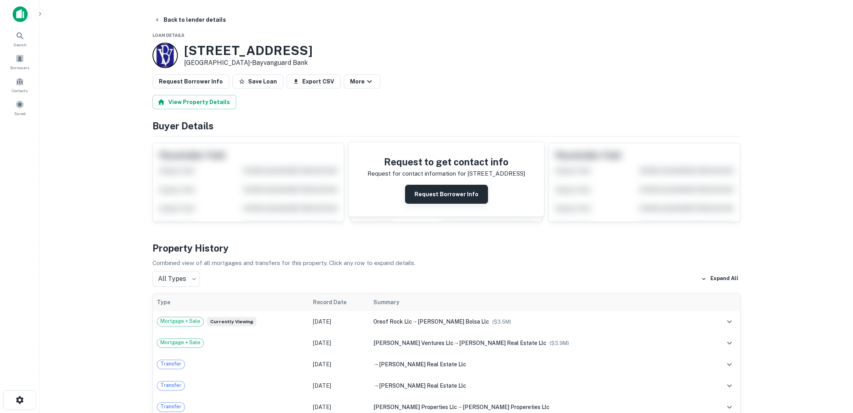
click at [454, 194] on button "Request Borrower Info" at bounding box center [446, 194] width 83 height 19
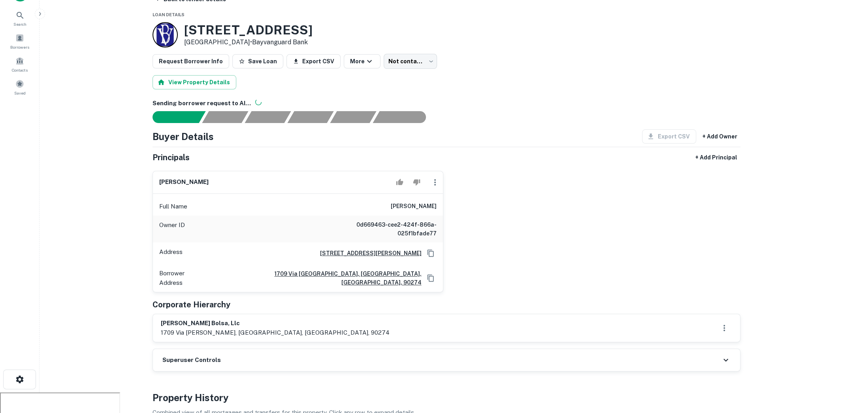
scroll to position [24, 0]
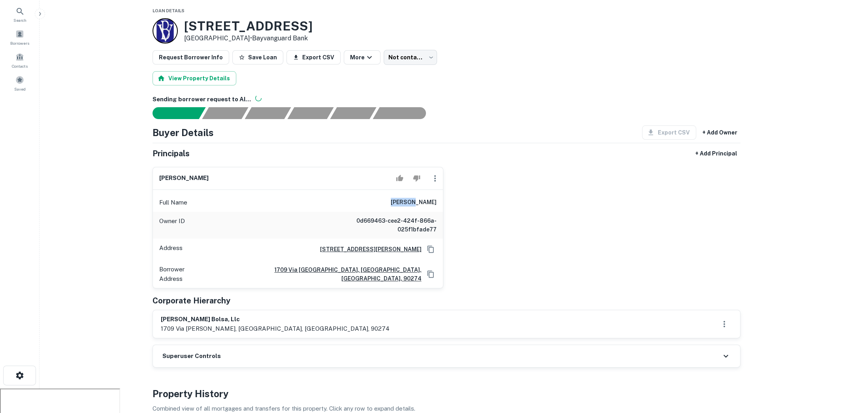
drag, startPoint x: 416, startPoint y: 200, endPoint x: 445, endPoint y: 200, distance: 28.8
click at [445, 200] on div "[PERSON_NAME] Full Name [PERSON_NAME] Owner ID 0d669463-cee2-424f-866a-025f1bfa…" at bounding box center [443, 224] width 594 height 128
click at [487, 201] on div "[PERSON_NAME] Full Name [PERSON_NAME] Owner ID 0d669463-cee2-424f-866a-025f1bfa…" at bounding box center [443, 224] width 594 height 128
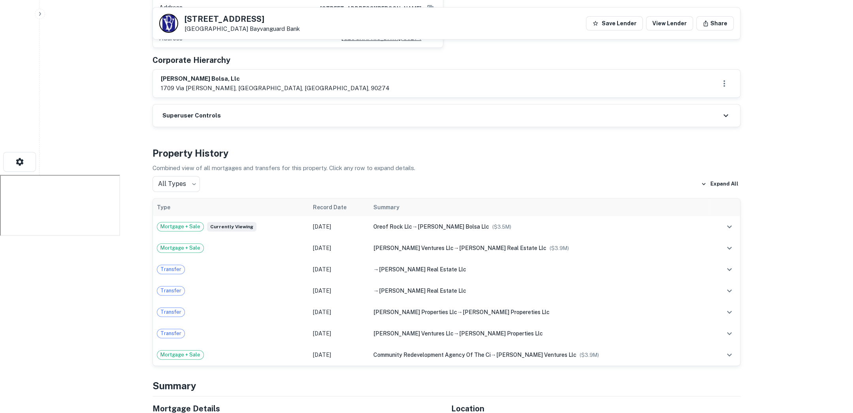
scroll to position [265, 0]
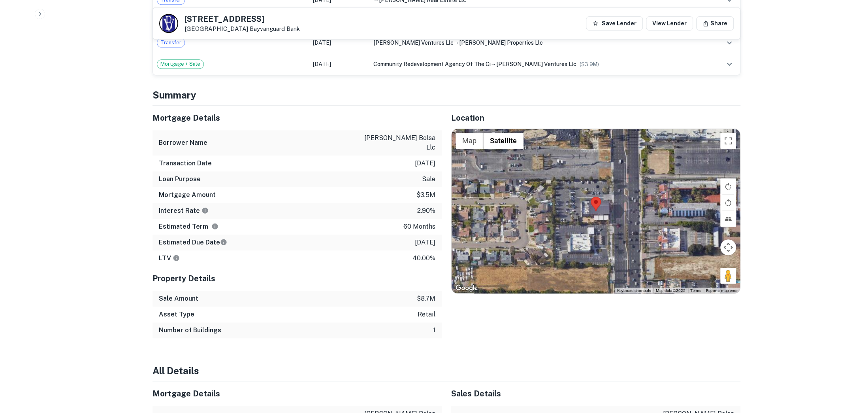
scroll to position [527, 0]
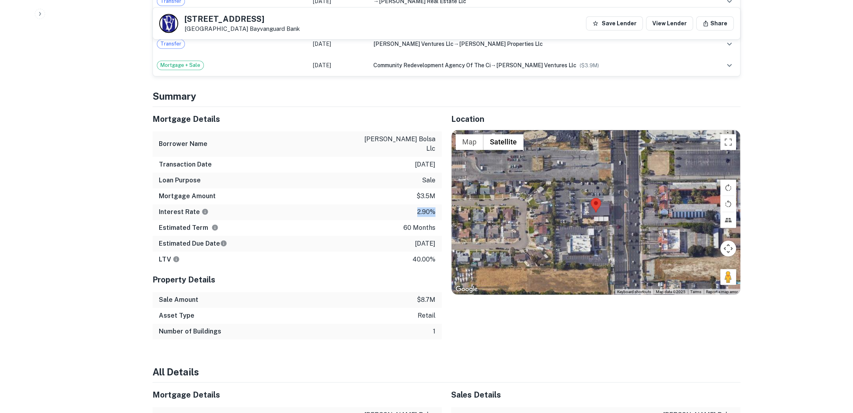
drag, startPoint x: 435, startPoint y: 192, endPoint x: 414, endPoint y: 192, distance: 20.9
click at [414, 204] on div "Interest Rate 2.90%" at bounding box center [297, 212] width 289 height 16
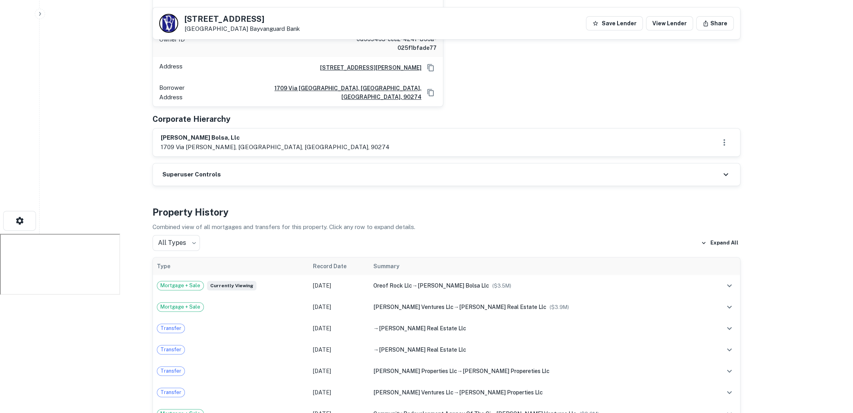
scroll to position [0, 0]
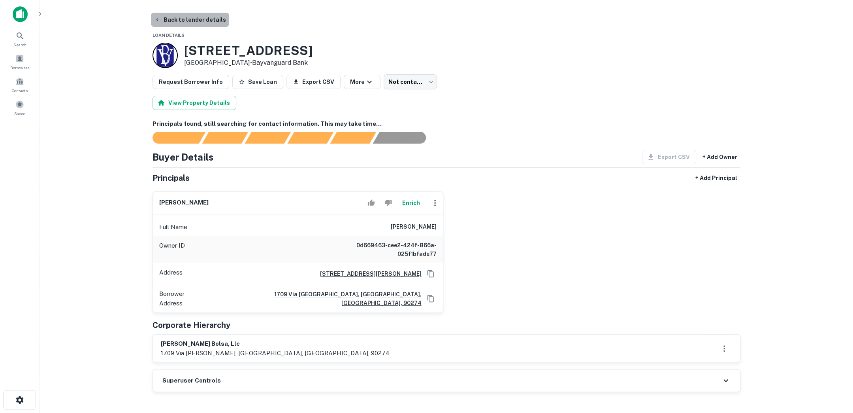
click at [196, 19] on button "Back to lender details" at bounding box center [190, 20] width 78 height 14
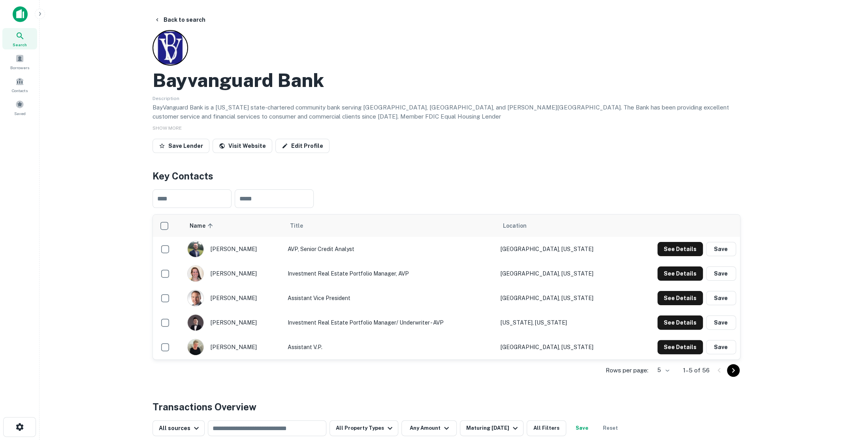
click at [24, 34] on icon at bounding box center [19, 35] width 9 height 9
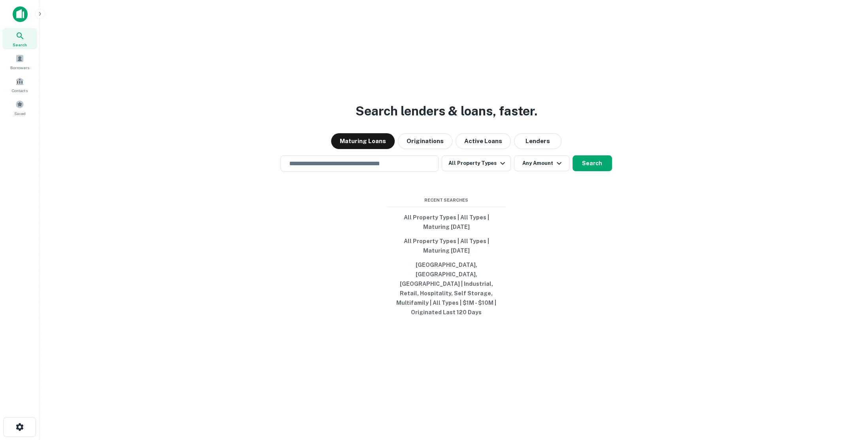
click at [40, 13] on icon "button" at bounding box center [40, 14] width 6 height 6
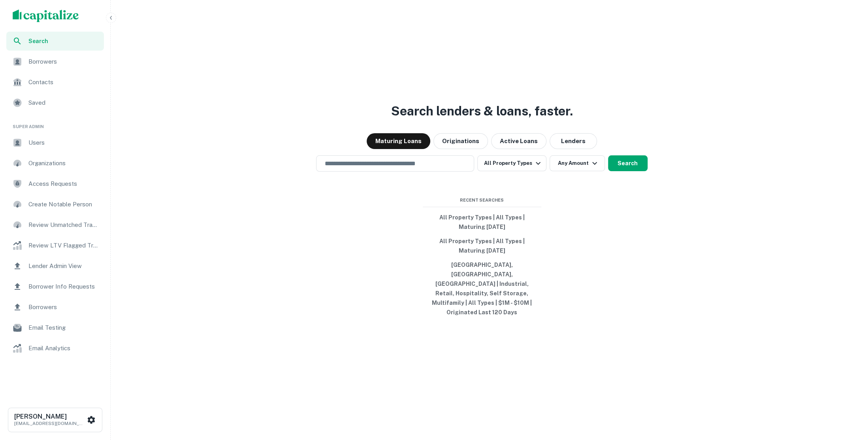
click at [73, 136] on div "Users" at bounding box center [55, 142] width 98 height 19
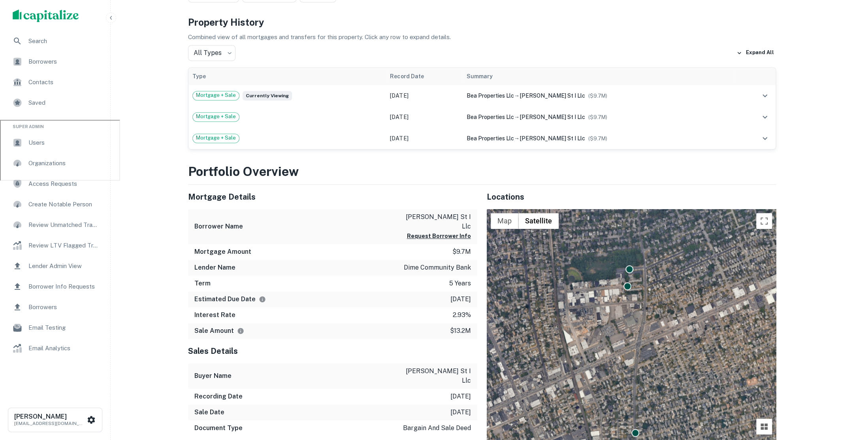
scroll to position [261, 0]
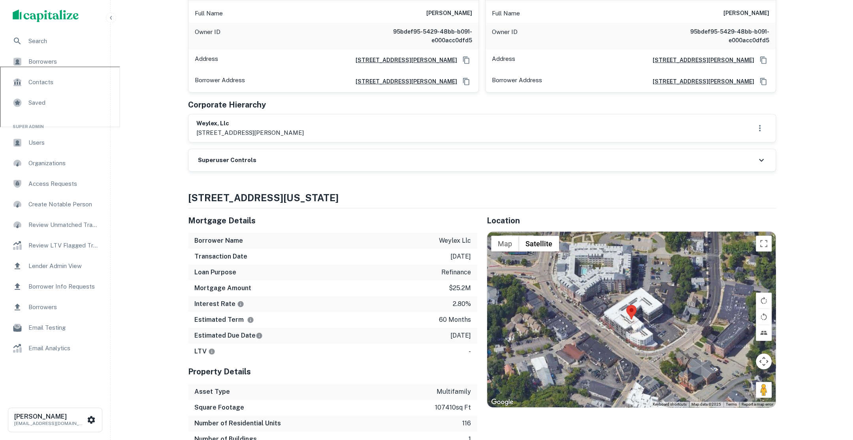
scroll to position [395, 0]
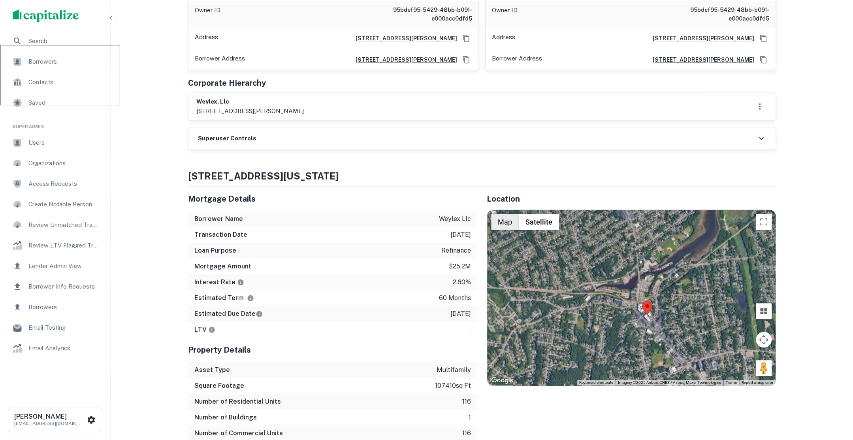
click at [510, 222] on button "Map" at bounding box center [505, 222] width 28 height 16
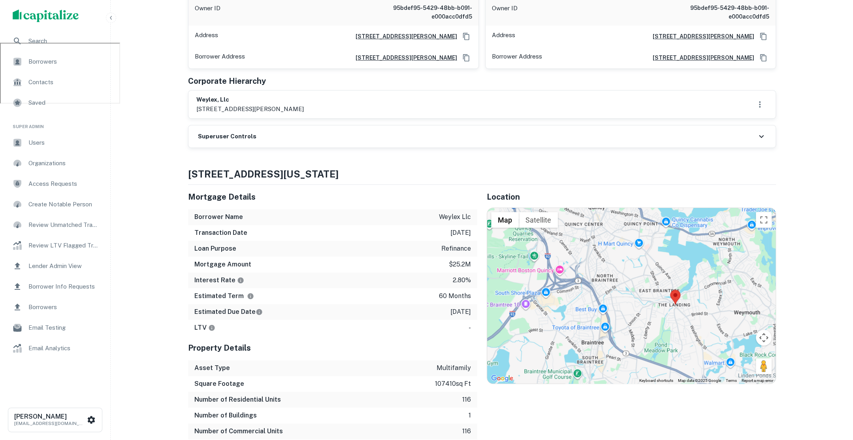
scroll to position [410, 0]
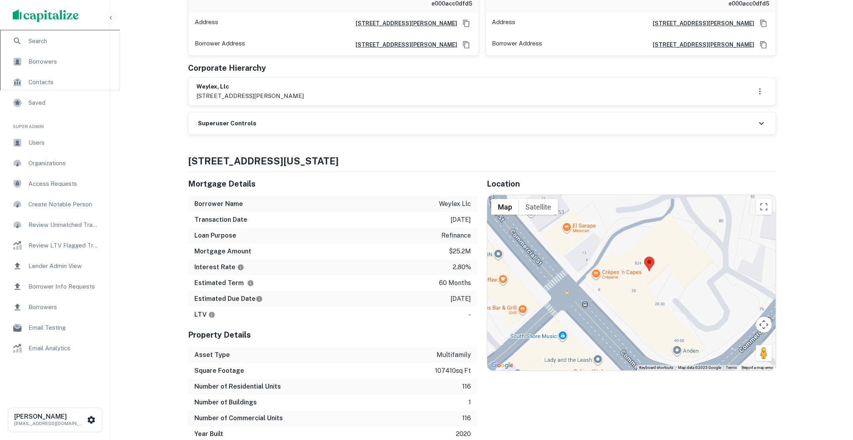
drag, startPoint x: 714, startPoint y: 298, endPoint x: 624, endPoint y: 212, distance: 124.7
click at [624, 212] on div at bounding box center [631, 282] width 288 height 175
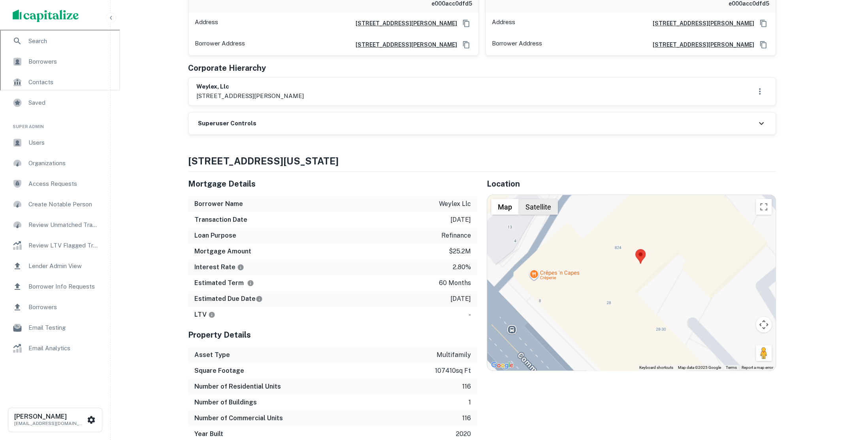
click at [537, 199] on button "Satellite" at bounding box center [538, 207] width 39 height 16
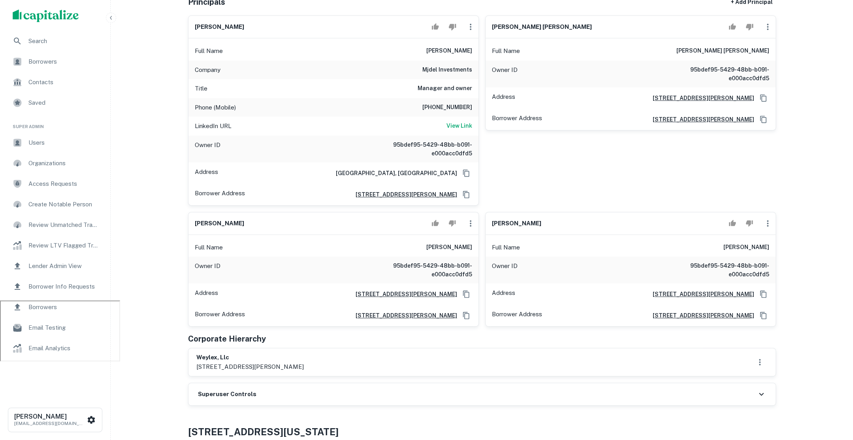
scroll to position [0, 0]
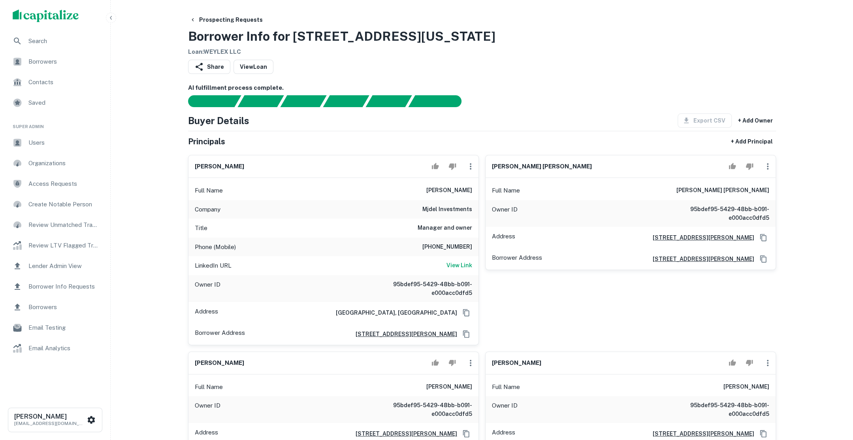
click at [70, 146] on span "Users" at bounding box center [63, 142] width 71 height 9
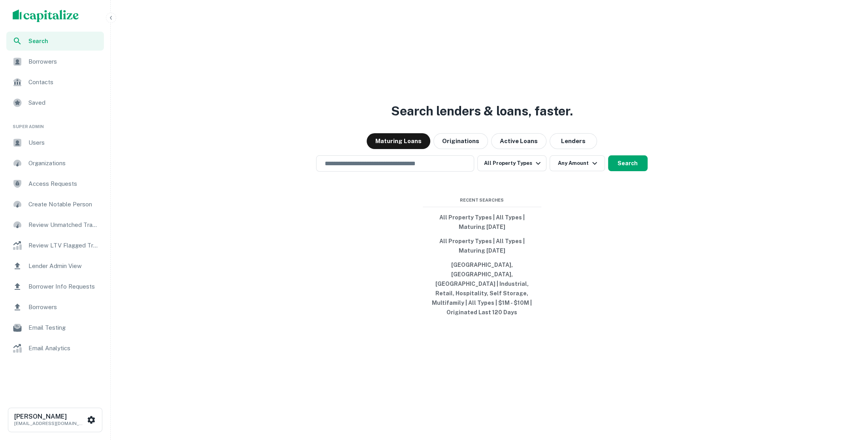
click at [55, 23] on div "scrollable content" at bounding box center [55, 16] width 110 height 32
click at [58, 13] on img "scrollable content" at bounding box center [46, 15] width 66 height 13
click at [371, 168] on input "text" at bounding box center [395, 163] width 151 height 9
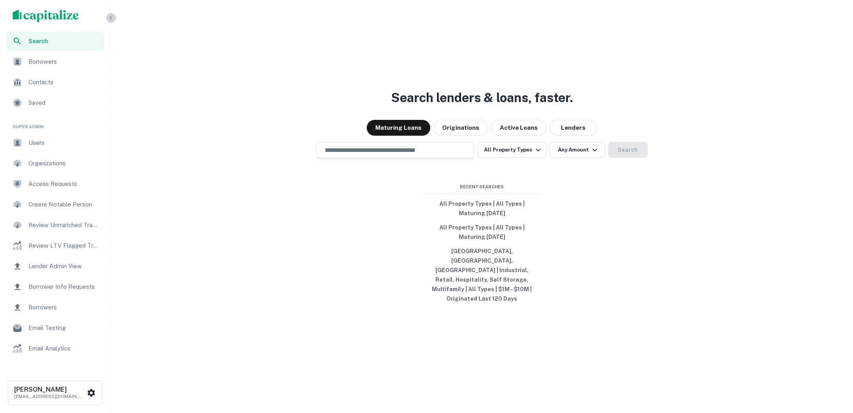
click at [113, 18] on icon "button" at bounding box center [111, 18] width 6 height 6
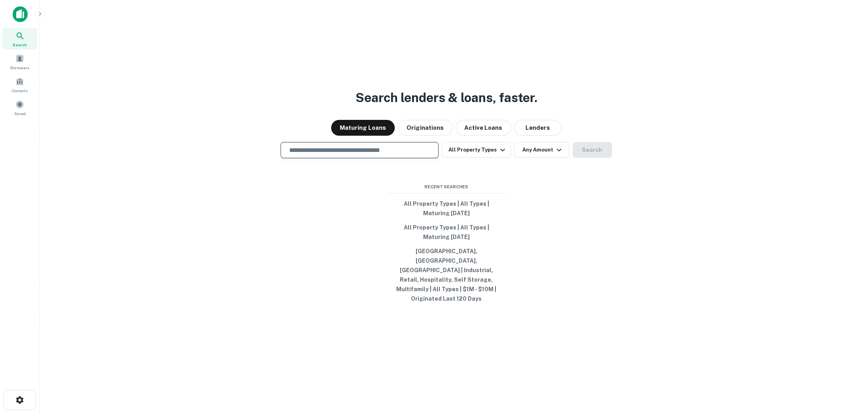
click at [355, 155] on input "text" at bounding box center [359, 149] width 151 height 9
click at [367, 155] on input "**********" at bounding box center [353, 149] width 139 height 9
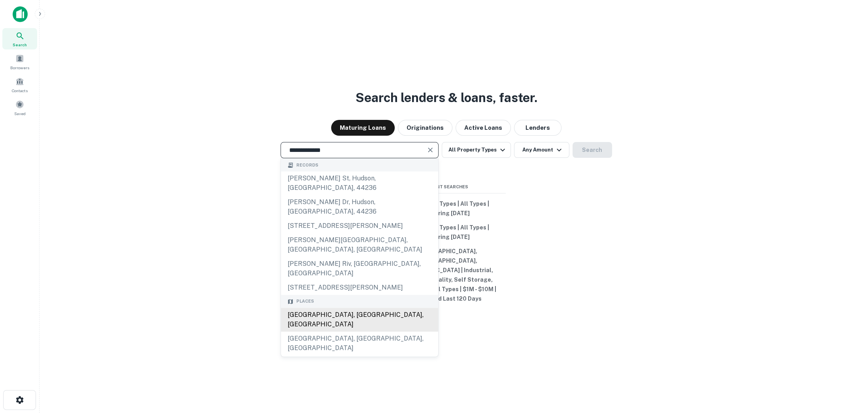
click at [369, 307] on div "[GEOGRAPHIC_DATA], [GEOGRAPHIC_DATA], [GEOGRAPHIC_DATA]" at bounding box center [359, 319] width 157 height 24
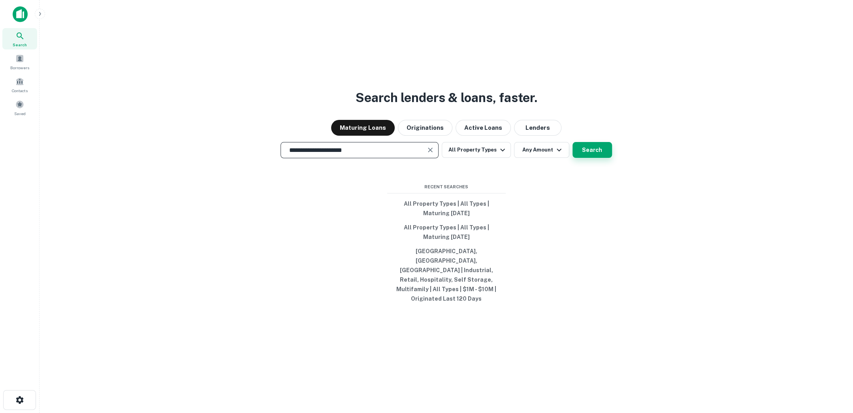
type input "**********"
click at [596, 158] on button "Search" at bounding box center [593, 150] width 40 height 16
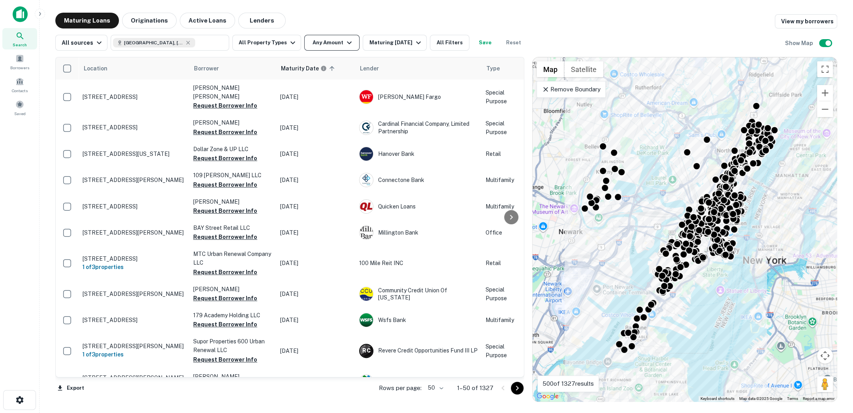
click at [343, 37] on button "Any Amount" at bounding box center [331, 43] width 55 height 16
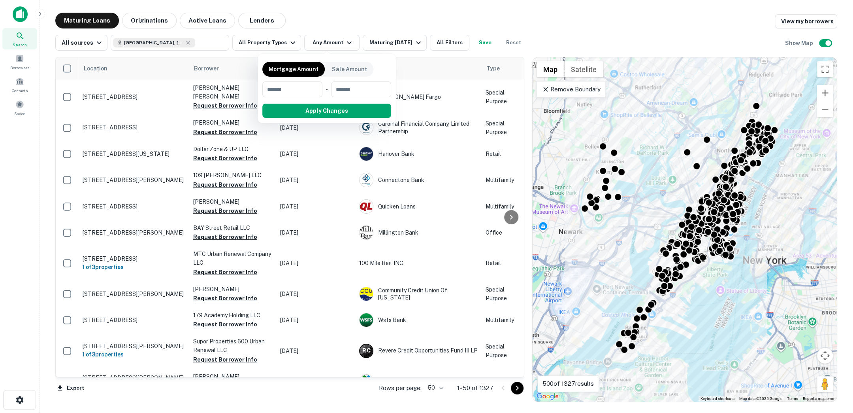
click at [290, 26] on div at bounding box center [426, 206] width 853 height 413
click at [288, 40] on div at bounding box center [426, 206] width 853 height 413
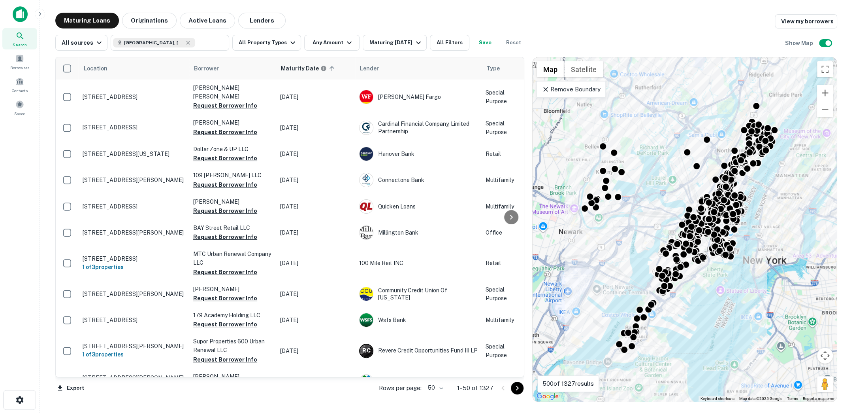
click at [288, 45] on div at bounding box center [426, 206] width 853 height 413
click at [285, 37] on button "All Property Types" at bounding box center [266, 43] width 69 height 16
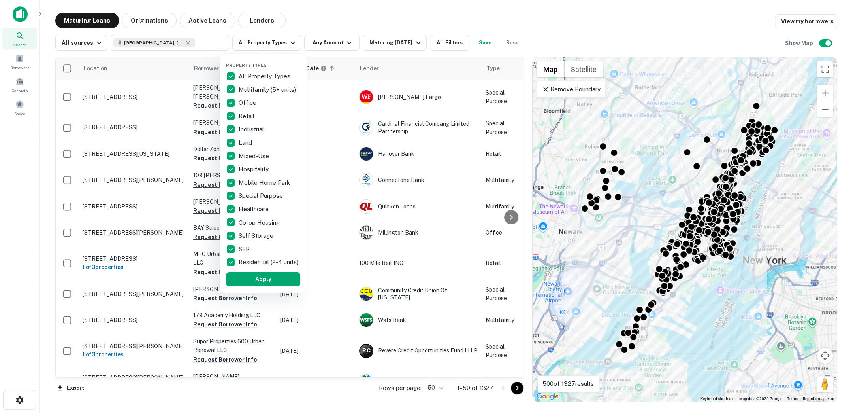
click at [239, 73] on p "All Property Types" at bounding box center [265, 76] width 53 height 9
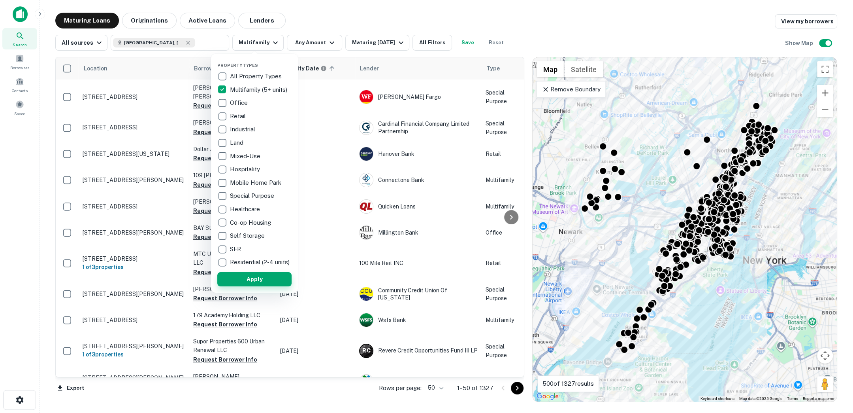
click at [264, 279] on button "Apply" at bounding box center [254, 279] width 74 height 14
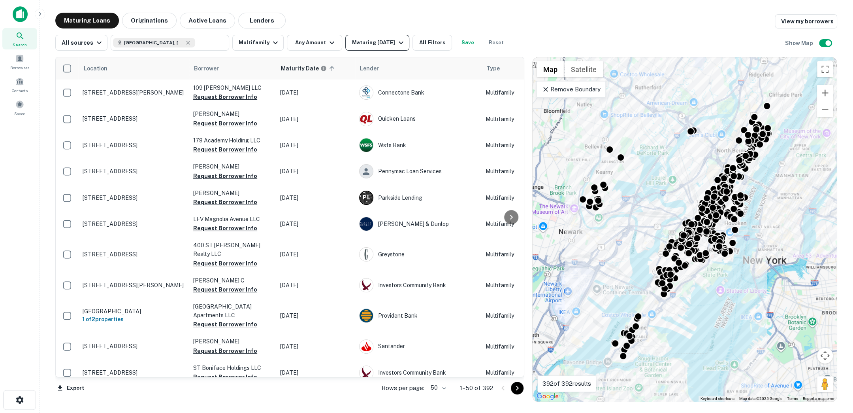
click at [399, 45] on icon "button" at bounding box center [400, 42] width 9 height 9
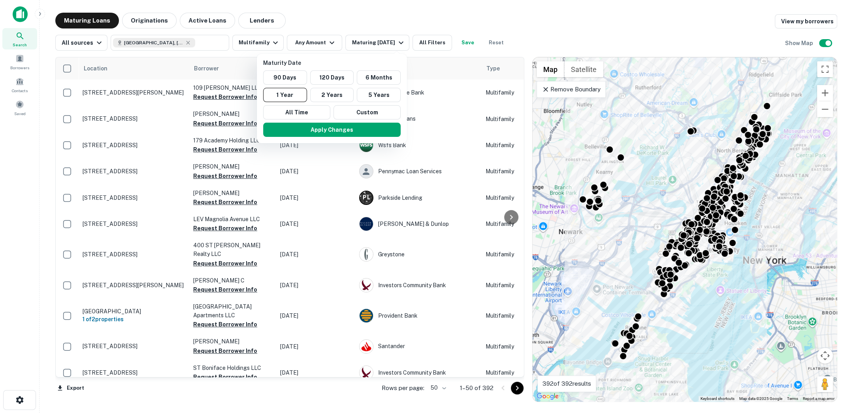
click at [315, 45] on div at bounding box center [426, 206] width 853 height 413
click at [322, 43] on div at bounding box center [426, 206] width 853 height 413
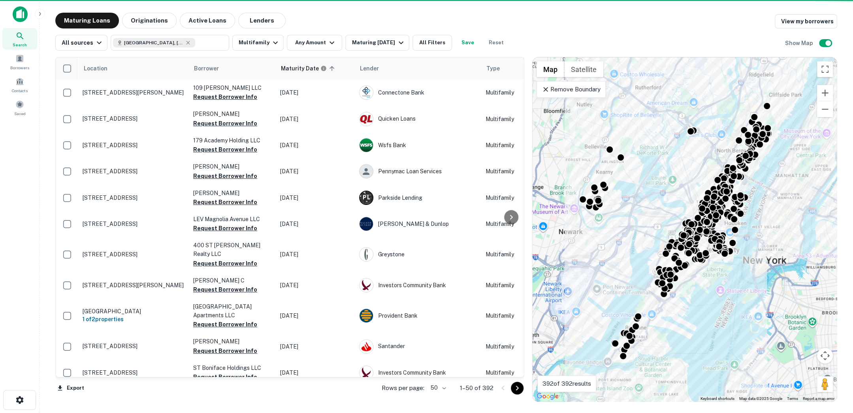
click at [328, 40] on div at bounding box center [426, 206] width 853 height 413
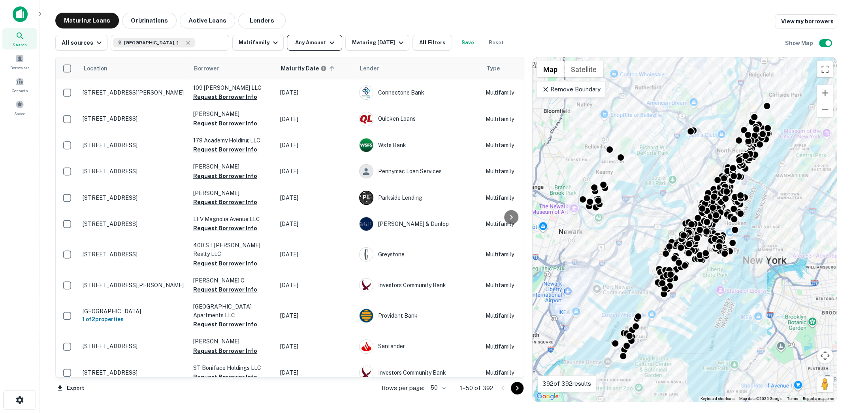
click at [320, 41] on button "Any Amount" at bounding box center [314, 43] width 55 height 16
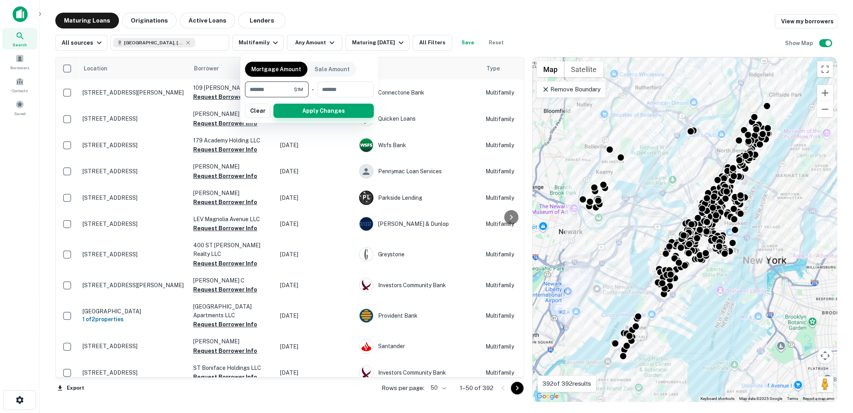
type input "*******"
click at [296, 107] on button "Apply Changes" at bounding box center [323, 111] width 100 height 14
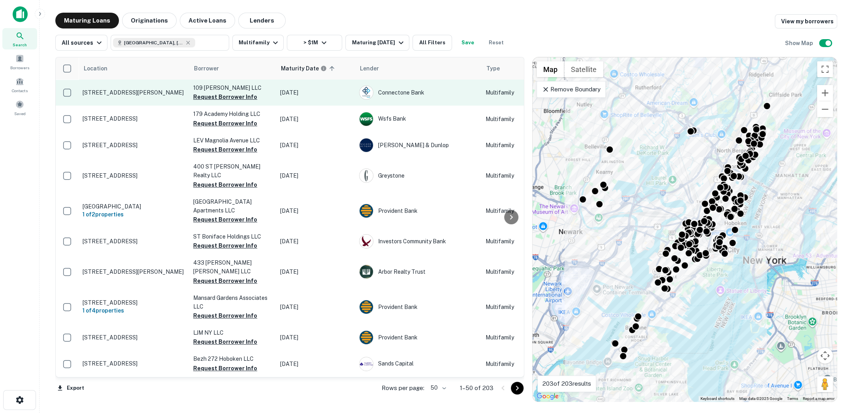
click at [138, 92] on p "[STREET_ADDRESS][PERSON_NAME]" at bounding box center [134, 92] width 103 height 7
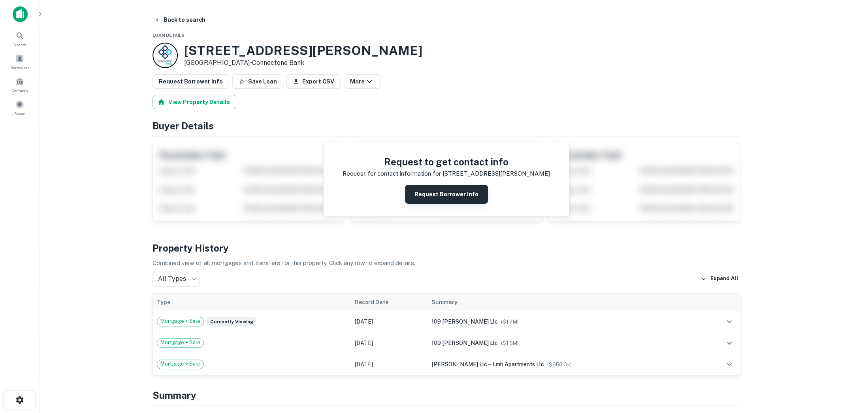
click at [433, 194] on button "Request Borrower Info" at bounding box center [446, 194] width 83 height 19
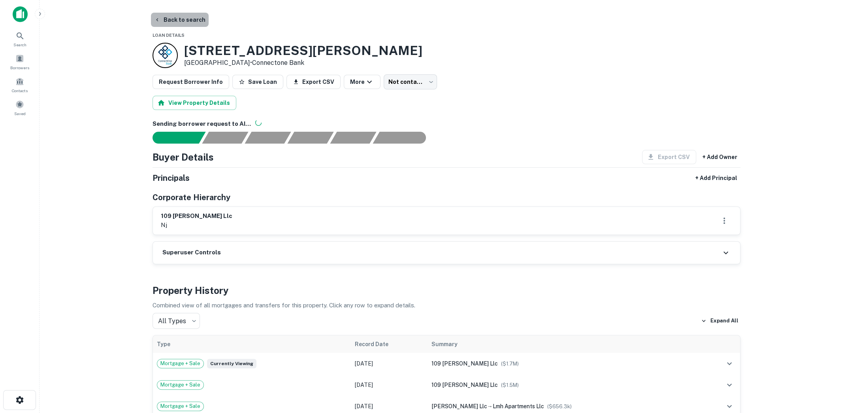
click at [183, 22] on button "Back to search" at bounding box center [180, 20] width 58 height 14
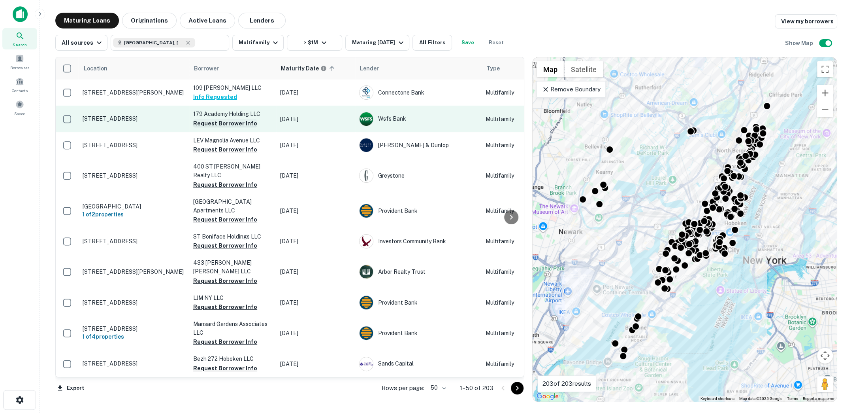
click at [228, 124] on button "Request Borrower Info" at bounding box center [225, 123] width 64 height 9
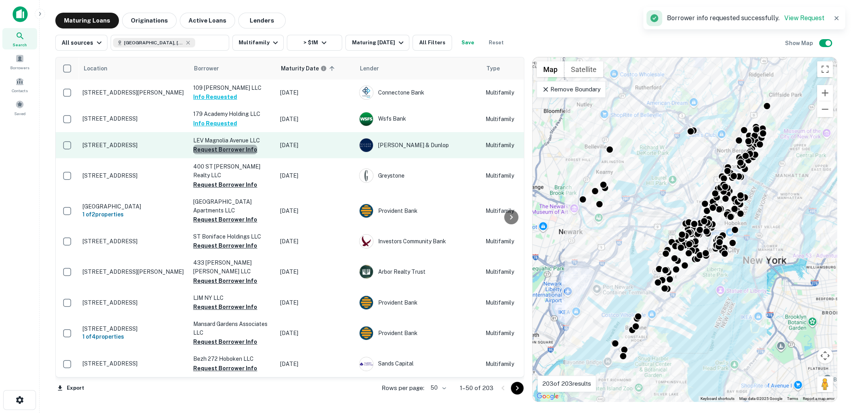
click at [228, 146] on button "Request Borrower Info" at bounding box center [225, 149] width 64 height 9
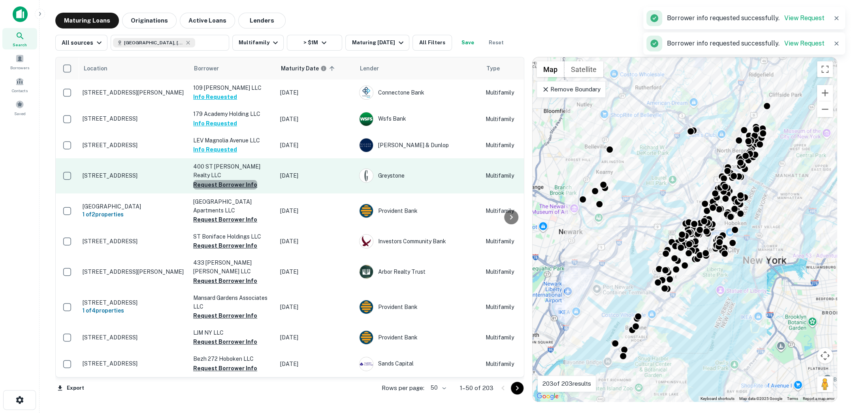
click at [226, 180] on button "Request Borrower Info" at bounding box center [225, 184] width 64 height 9
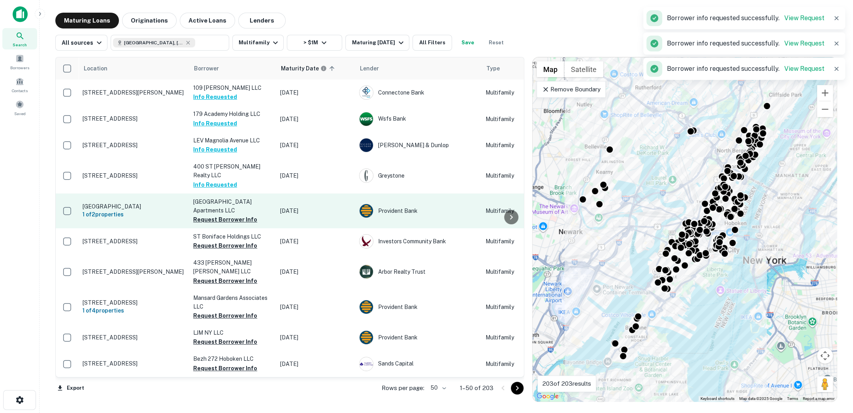
drag, startPoint x: 224, startPoint y: 207, endPoint x: 224, endPoint y: 213, distance: 6.3
click at [224, 215] on button "Request Borrower Info" at bounding box center [225, 219] width 64 height 9
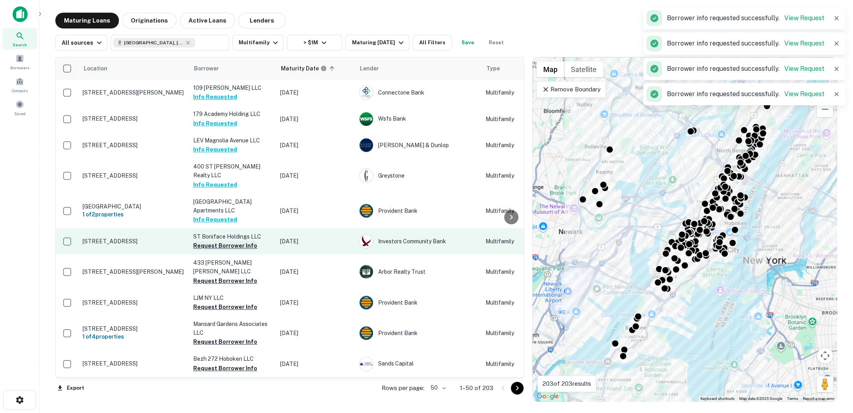
click at [221, 241] on button "Request Borrower Info" at bounding box center [225, 245] width 64 height 9
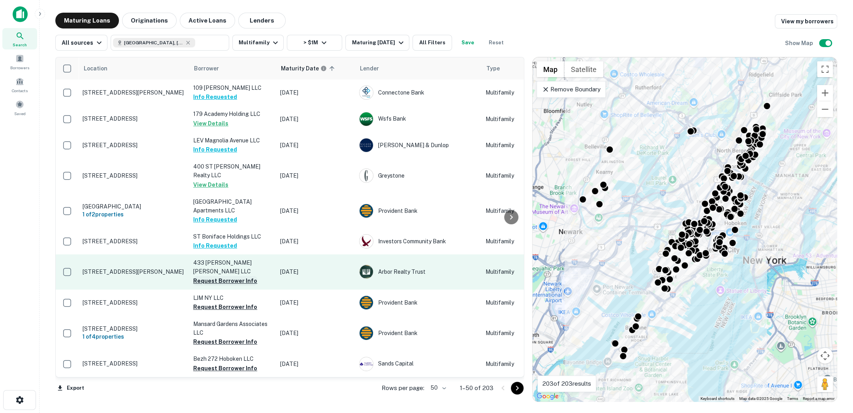
click at [221, 276] on button "Request Borrower Info" at bounding box center [225, 280] width 64 height 9
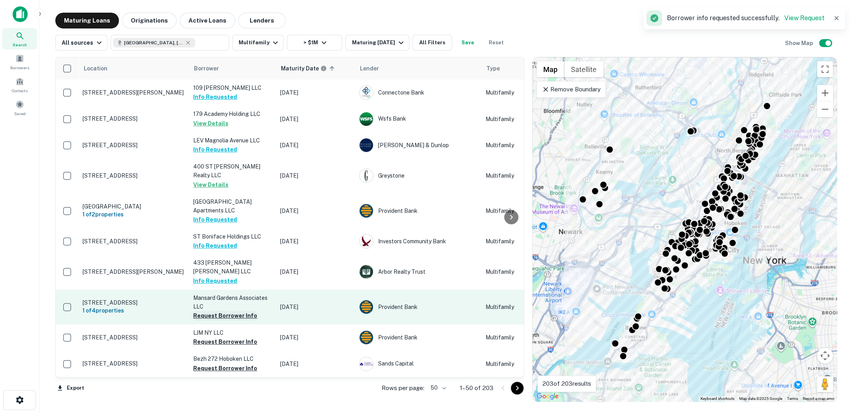
click at [224, 311] on button "Request Borrower Info" at bounding box center [225, 315] width 64 height 9
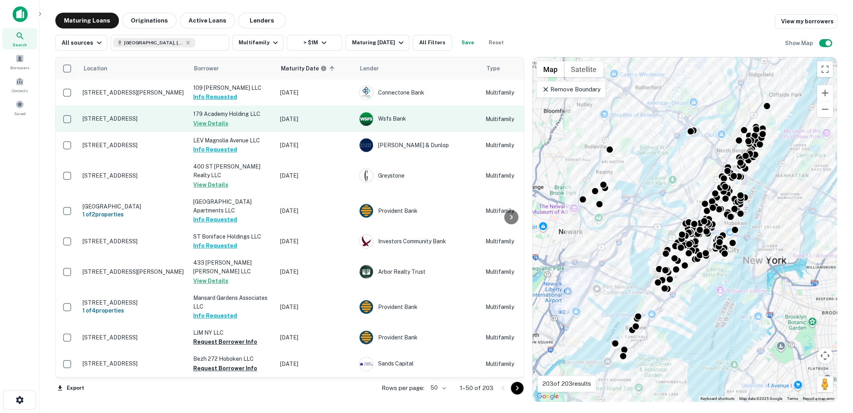
click at [125, 121] on p "[STREET_ADDRESS]" at bounding box center [134, 118] width 103 height 7
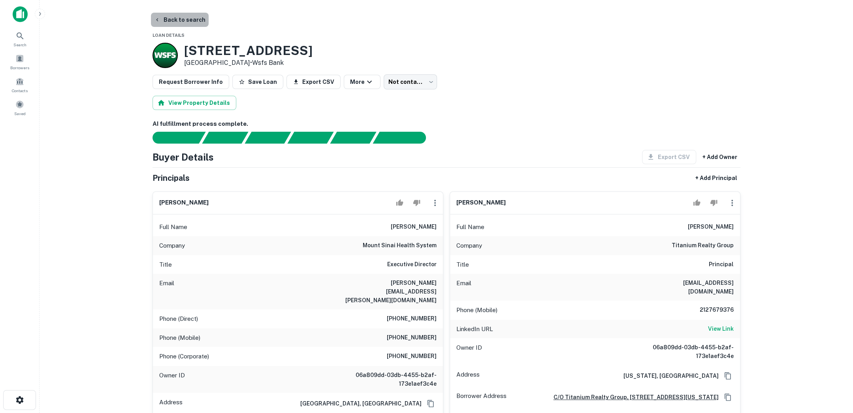
click at [186, 20] on button "Back to search" at bounding box center [180, 20] width 58 height 14
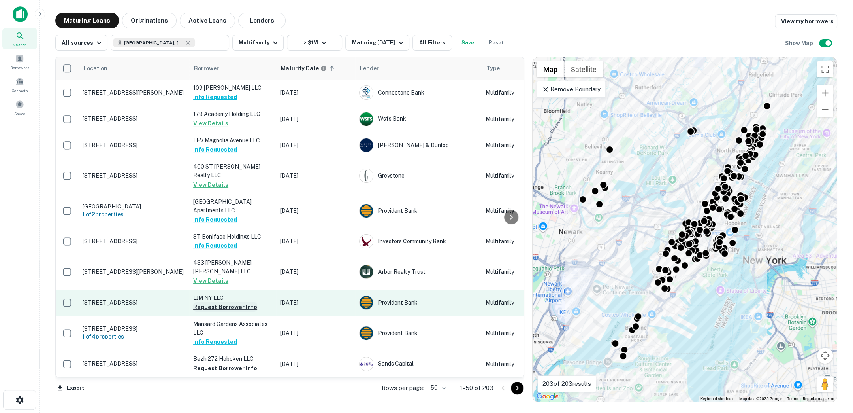
click at [201, 302] on button "Request Borrower Info" at bounding box center [225, 306] width 64 height 9
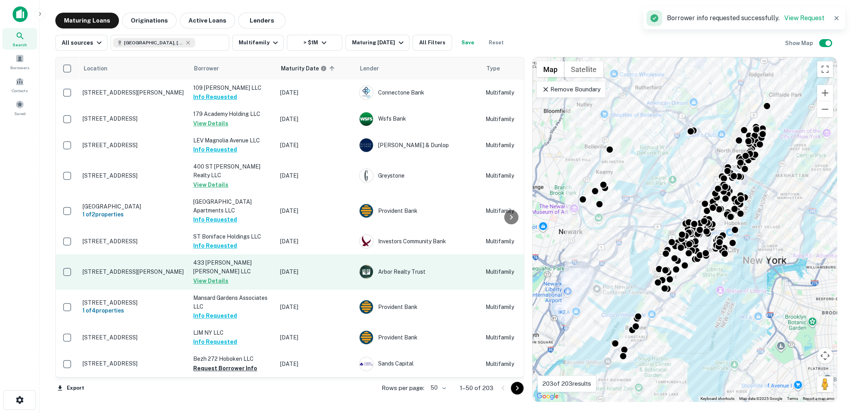
click at [124, 268] on p "[STREET_ADDRESS][PERSON_NAME]" at bounding box center [134, 271] width 103 height 7
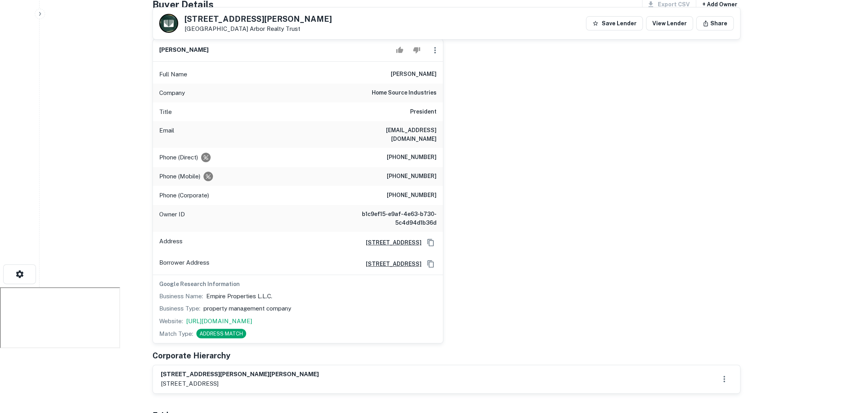
scroll to position [114, 0]
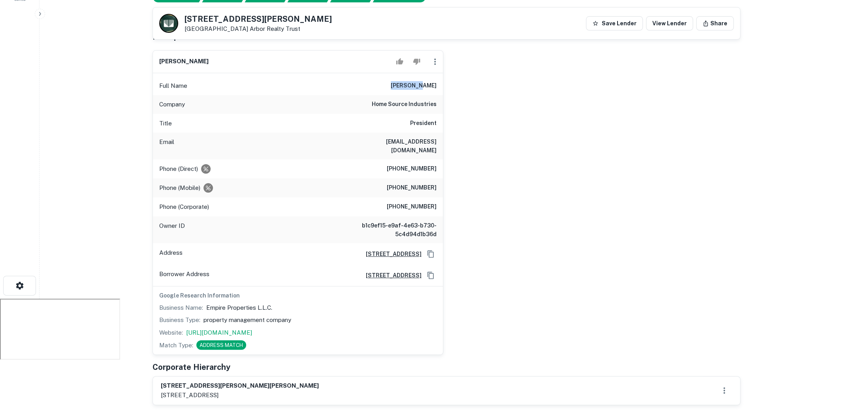
drag, startPoint x: 410, startPoint y: 84, endPoint x: 438, endPoint y: 84, distance: 27.7
click at [438, 84] on div "Full Name [PERSON_NAME]" at bounding box center [298, 85] width 290 height 19
drag, startPoint x: 275, startPoint y: 302, endPoint x: 208, endPoint y: 300, distance: 67.2
click at [208, 303] on div "Business Name: Empire Properties L.L.C." at bounding box center [297, 307] width 277 height 9
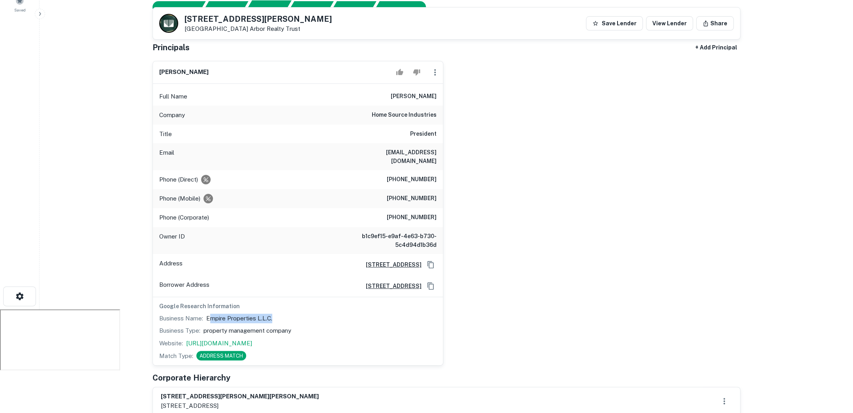
scroll to position [0, 0]
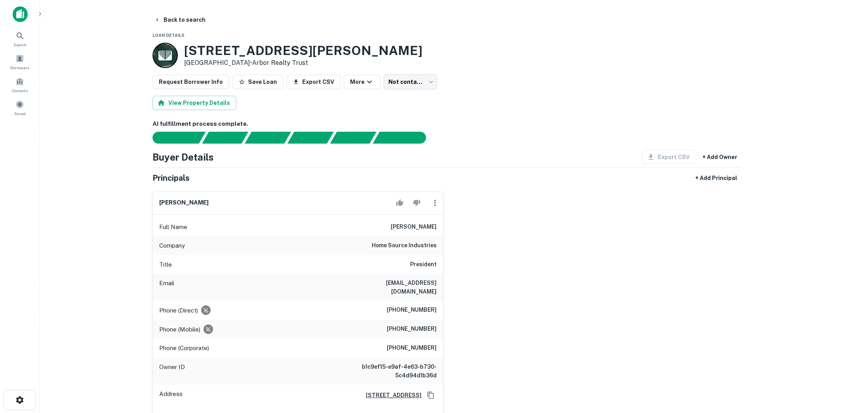
click at [188, 10] on main "Back to search Loan Details [STREET_ADDRESS][PERSON_NAME] • Arbor Realty Trust …" at bounding box center [447, 206] width 814 height 413
click at [183, 13] on button "Back to search" at bounding box center [180, 20] width 58 height 14
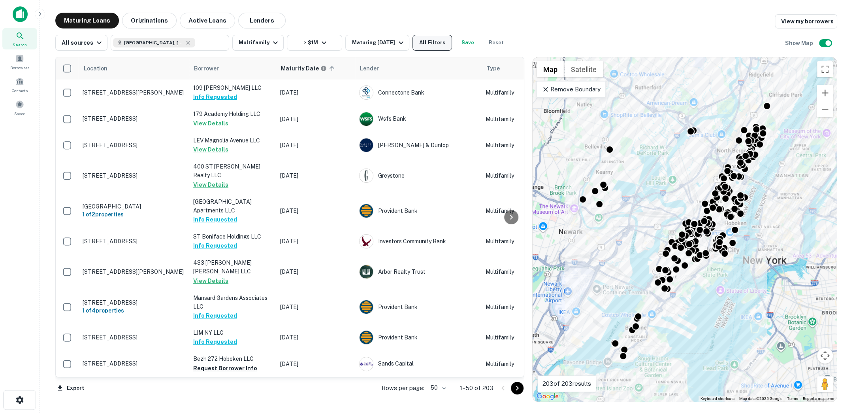
click at [436, 46] on button "All Filters" at bounding box center [433, 43] width 40 height 16
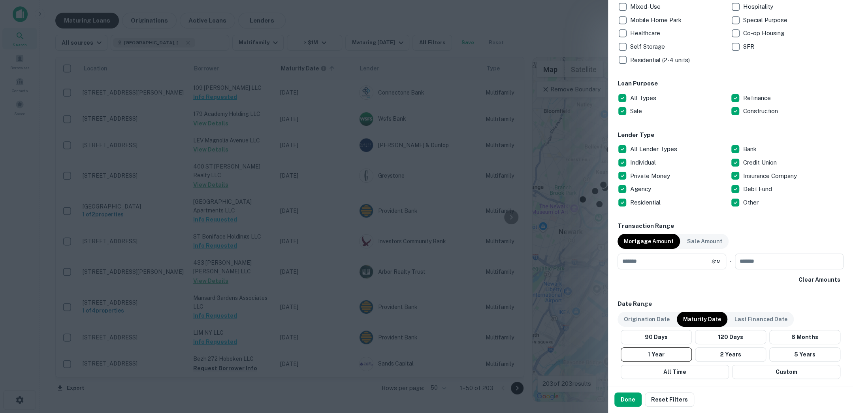
scroll to position [458, 0]
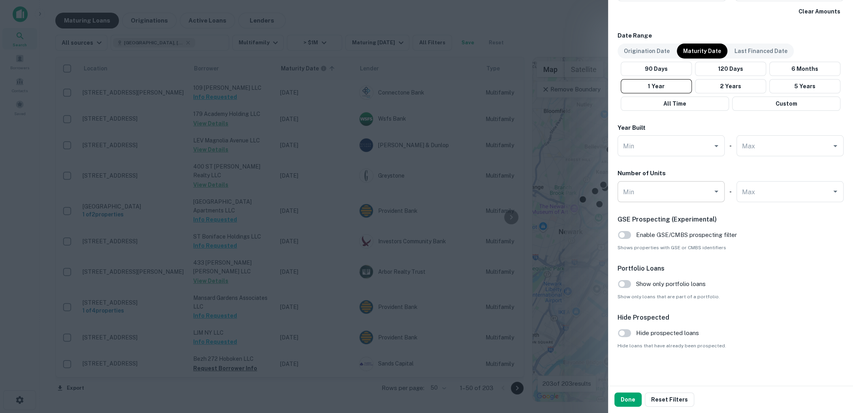
click at [652, 188] on input "Min" at bounding box center [665, 192] width 88 height 14
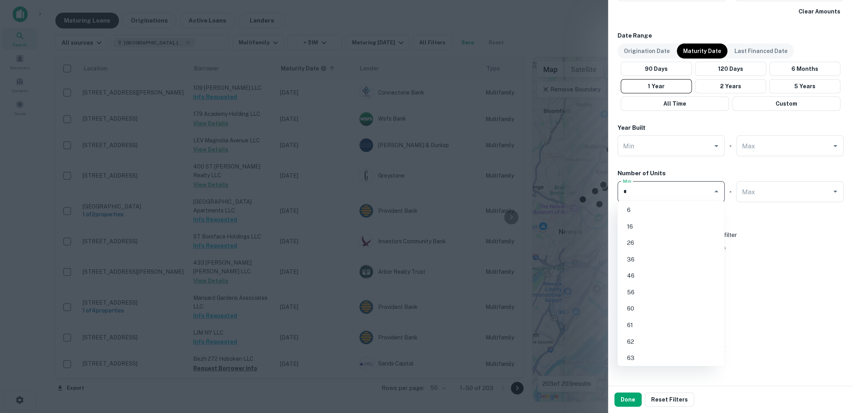
click at [680, 213] on li "6" at bounding box center [671, 210] width 101 height 14
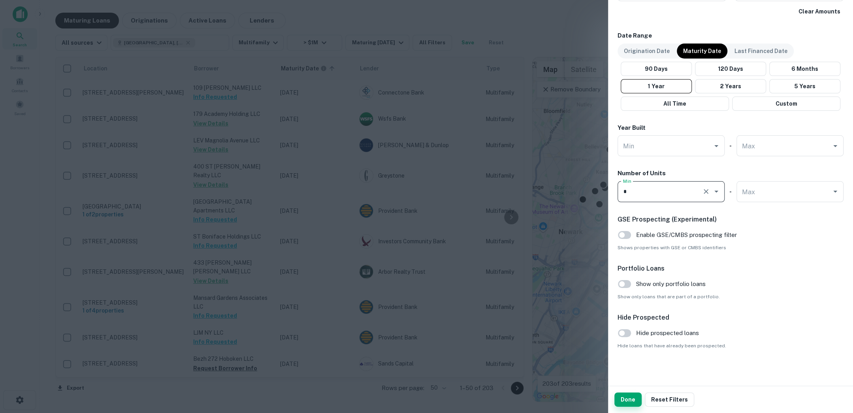
type input "*"
click at [628, 399] on button "Done" at bounding box center [627, 399] width 27 height 14
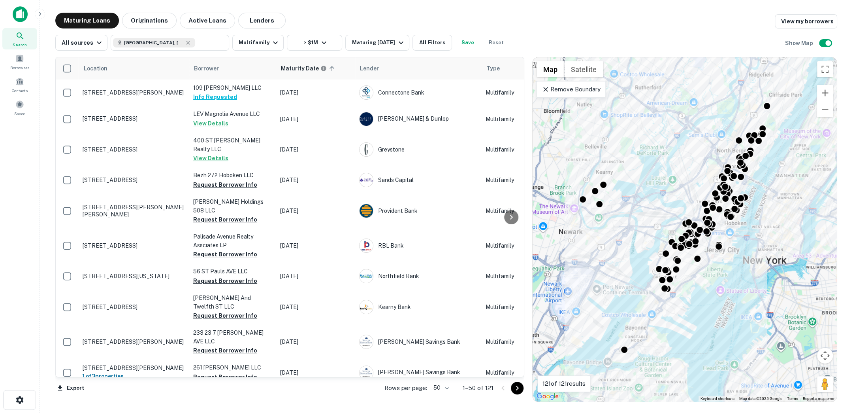
click at [546, 89] on icon at bounding box center [545, 89] width 5 height 5
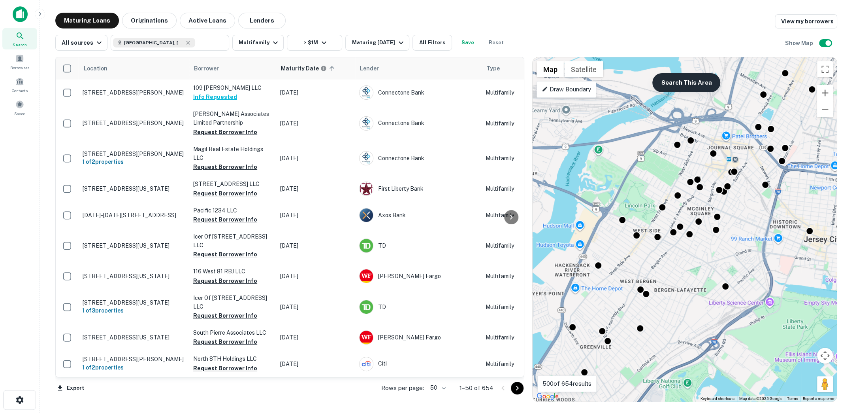
click at [675, 86] on button "Search This Area" at bounding box center [686, 82] width 68 height 19
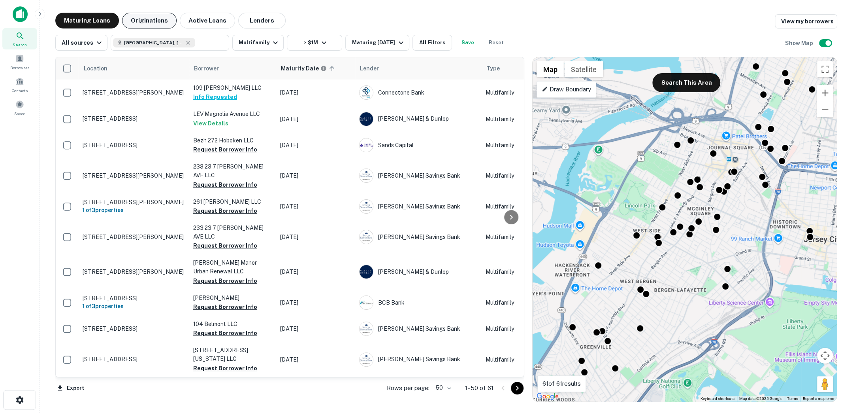
click at [151, 23] on button "Originations" at bounding box center [149, 21] width 55 height 16
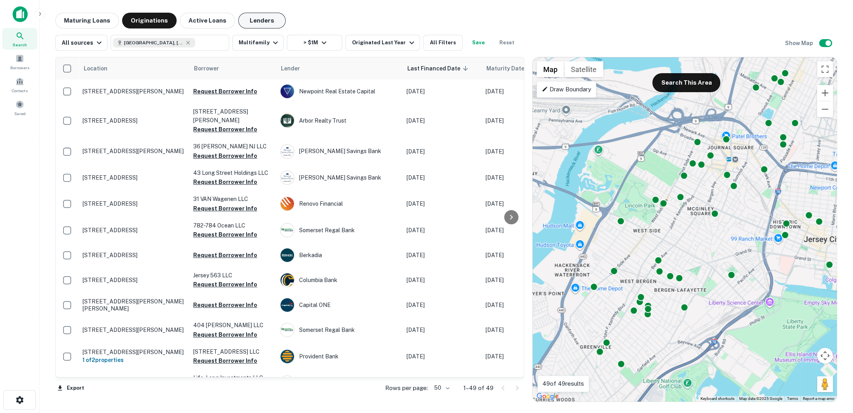
click at [260, 16] on button "Lenders" at bounding box center [261, 21] width 47 height 16
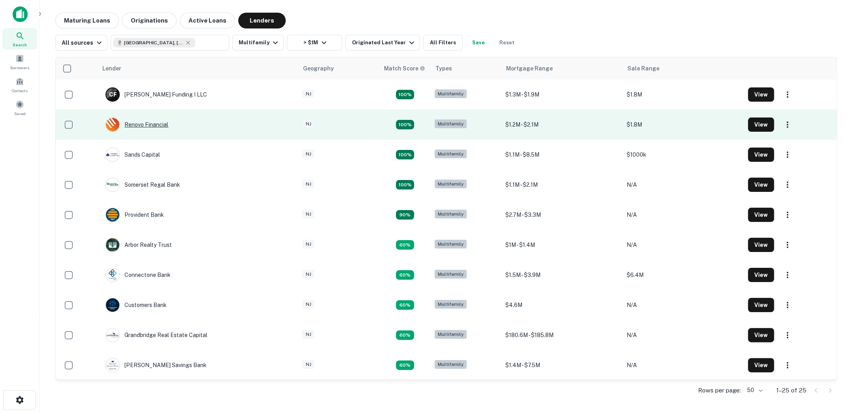
click at [161, 127] on div "Renovo Financial" at bounding box center [137, 124] width 63 height 14
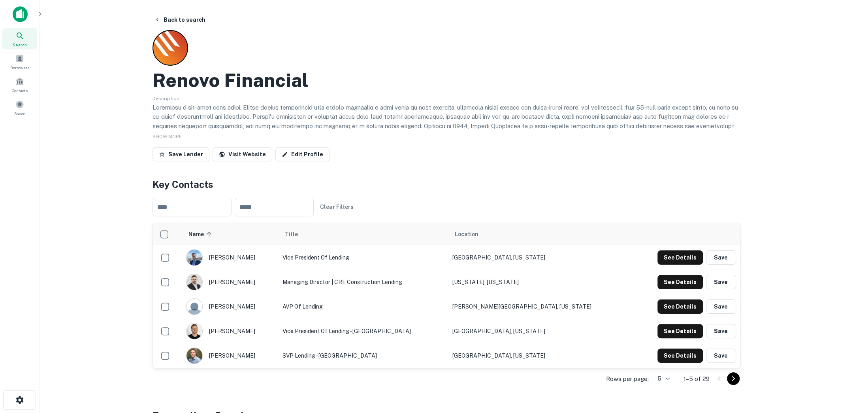
scroll to position [55, 0]
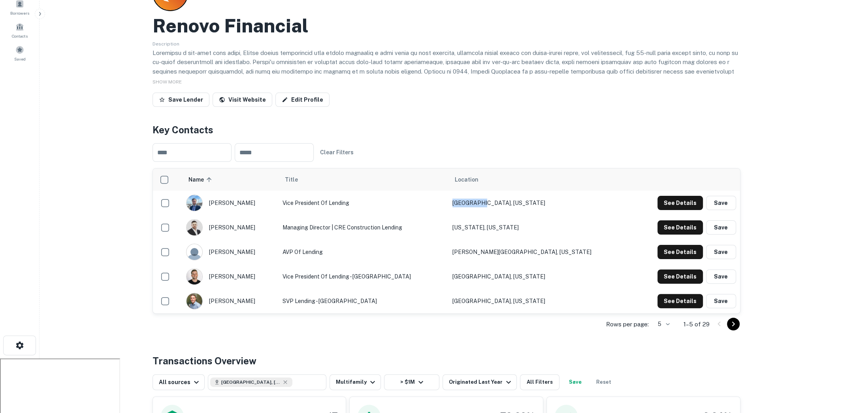
drag, startPoint x: 484, startPoint y: 199, endPoint x: 518, endPoint y: 200, distance: 33.6
click at [518, 200] on tr "[PERSON_NAME] Vice President of Lending [GEOGRAPHIC_DATA], [US_STATE] See Detai…" at bounding box center [446, 202] width 587 height 24
click at [518, 200] on td "[GEOGRAPHIC_DATA], [US_STATE]" at bounding box center [539, 202] width 183 height 24
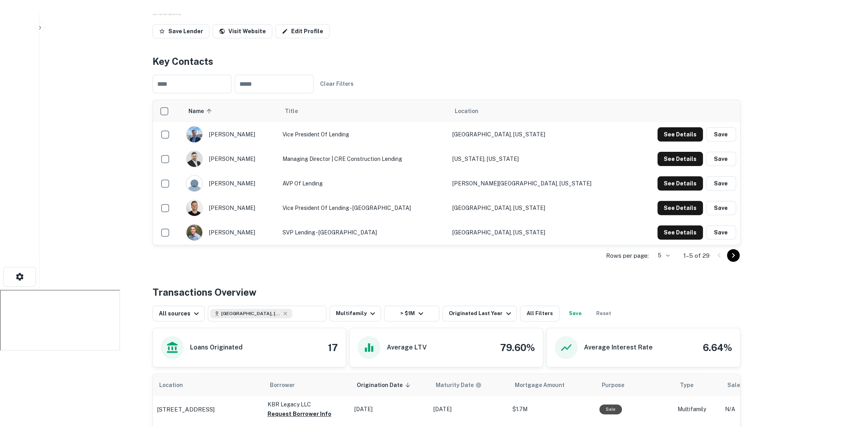
scroll to position [0, 0]
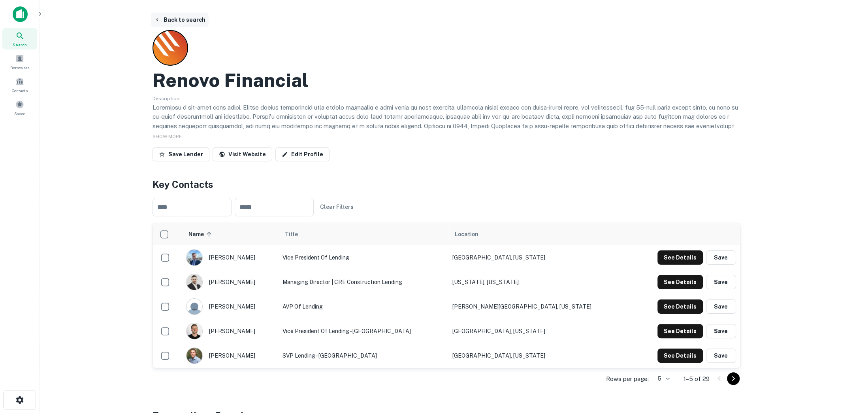
click at [201, 22] on button "Back to search" at bounding box center [180, 20] width 58 height 14
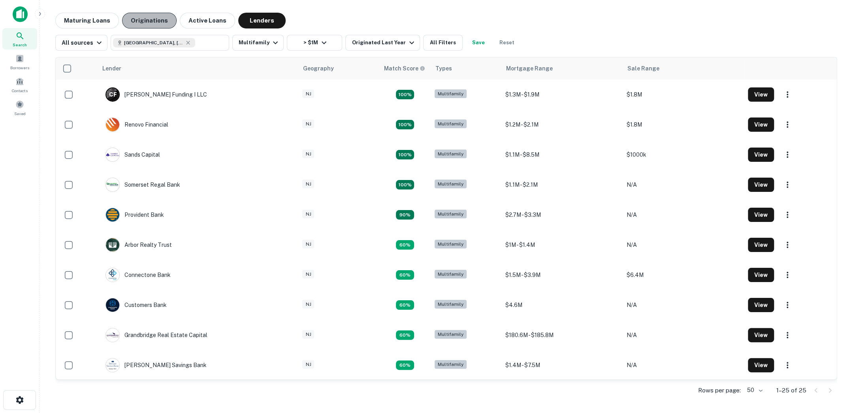
click at [159, 23] on button "Originations" at bounding box center [149, 21] width 55 height 16
